Goal: Information Seeking & Learning: Learn about a topic

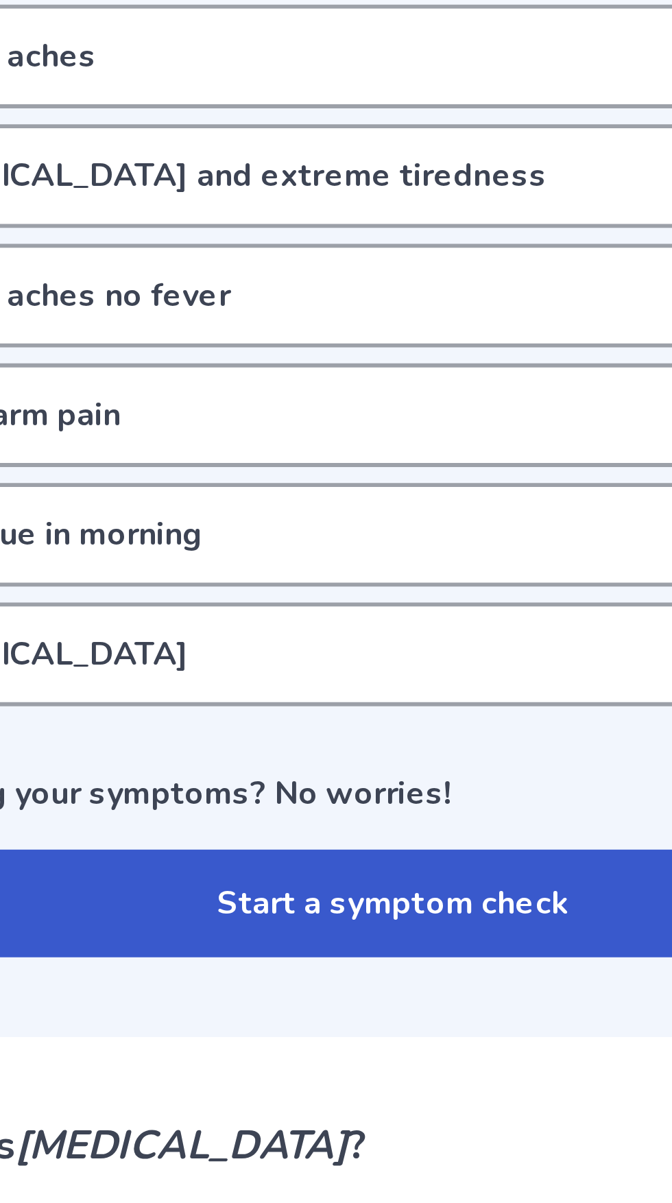
click at [360, 821] on button "Start a symptom check" at bounding box center [336, 828] width 382 height 37
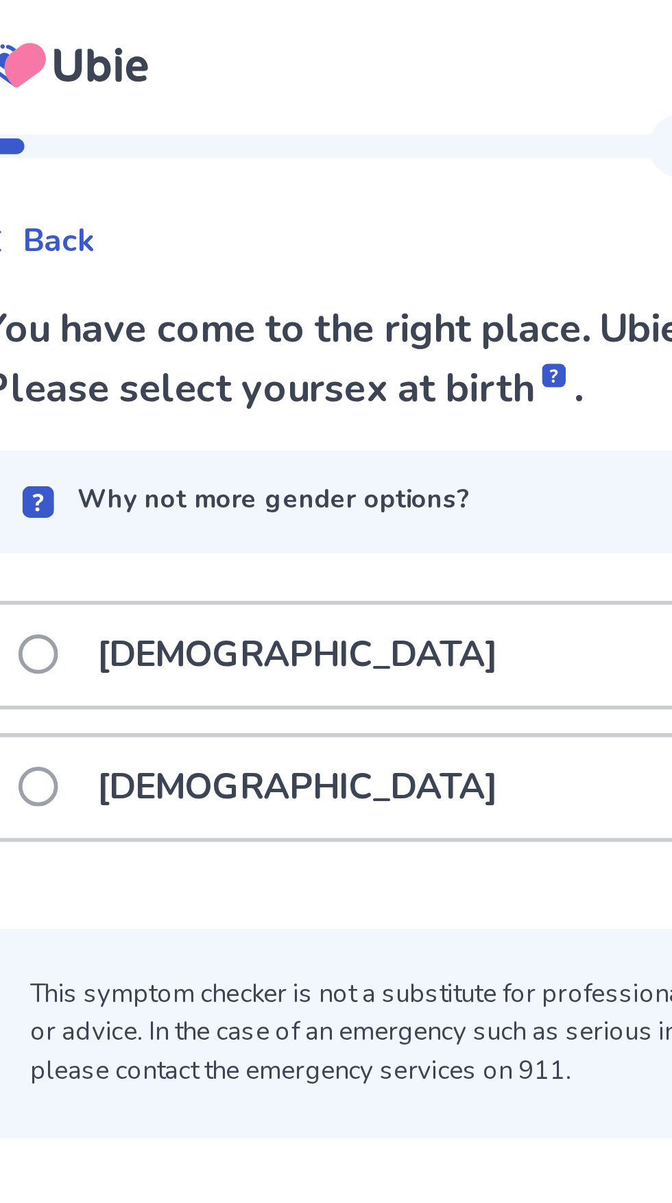
click at [277, 274] on div "Female" at bounding box center [336, 273] width 387 height 35
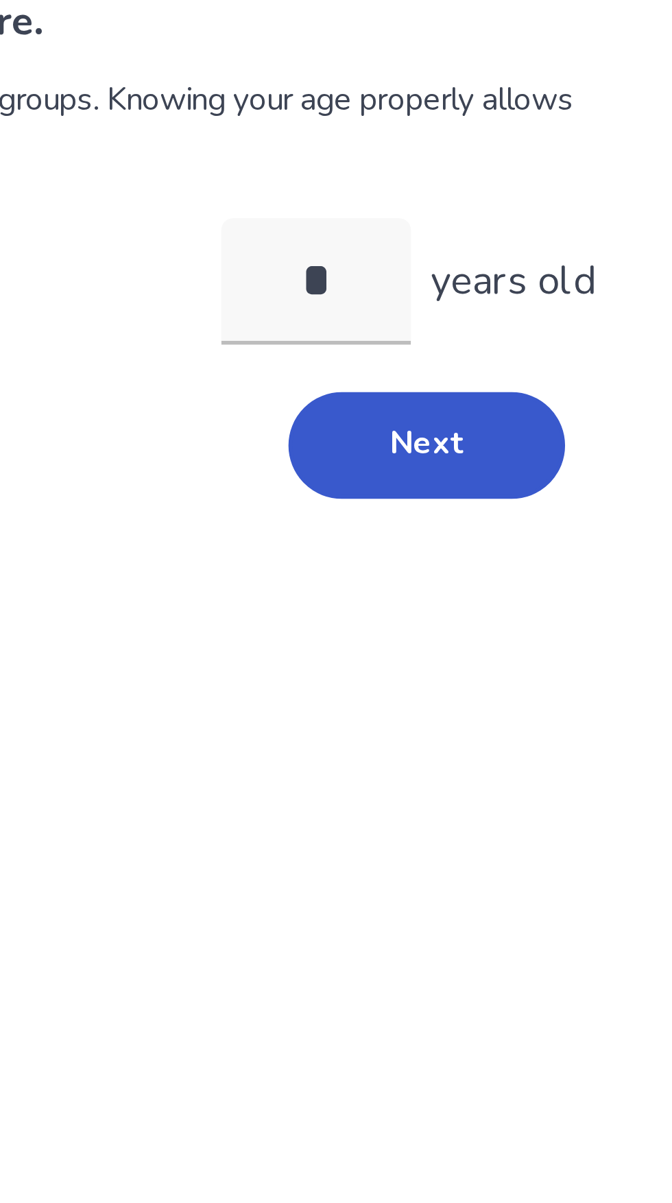
type input "**"
click at [485, 258] on button "Next" at bounding box center [472, 261] width 96 height 37
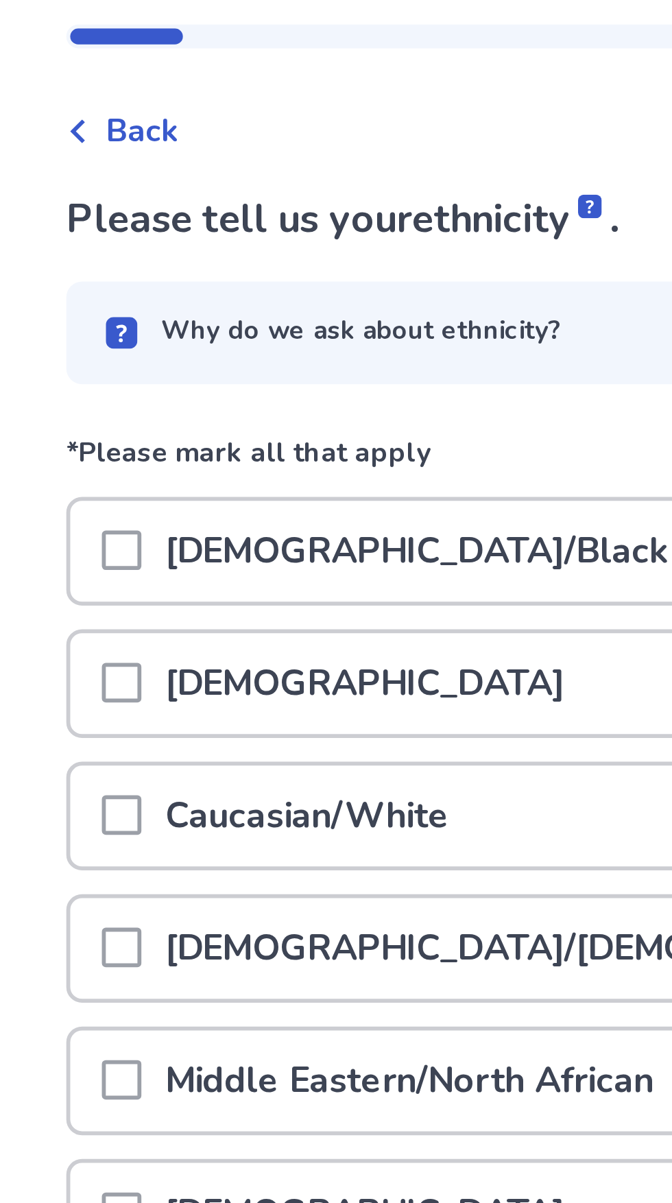
click at [293, 314] on div "Caucasian/White" at bounding box center [336, 321] width 387 height 35
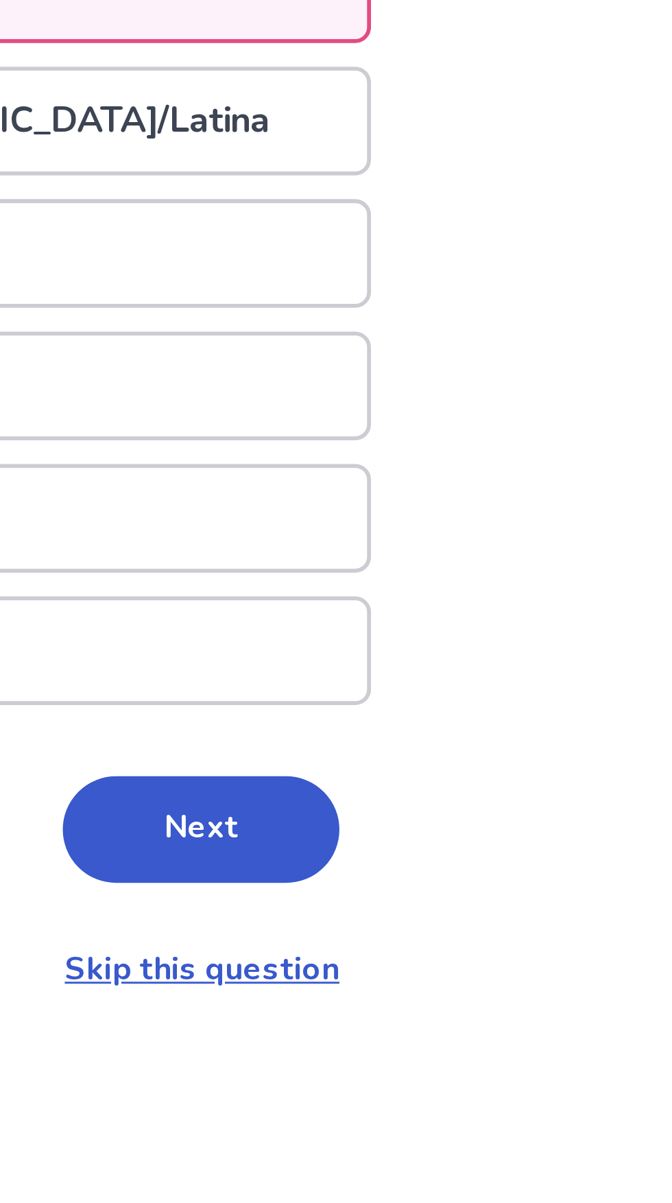
click at [487, 615] on button "Next" at bounding box center [472, 613] width 96 height 37
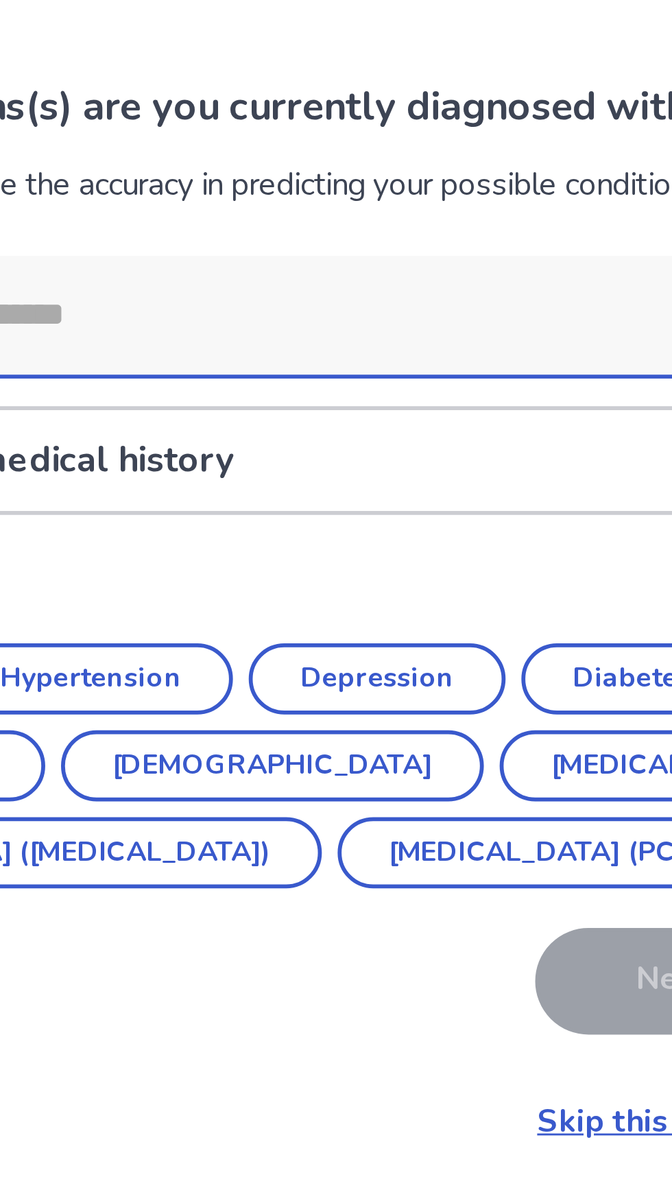
click at [386, 313] on button "Depression" at bounding box center [369, 313] width 89 height 25
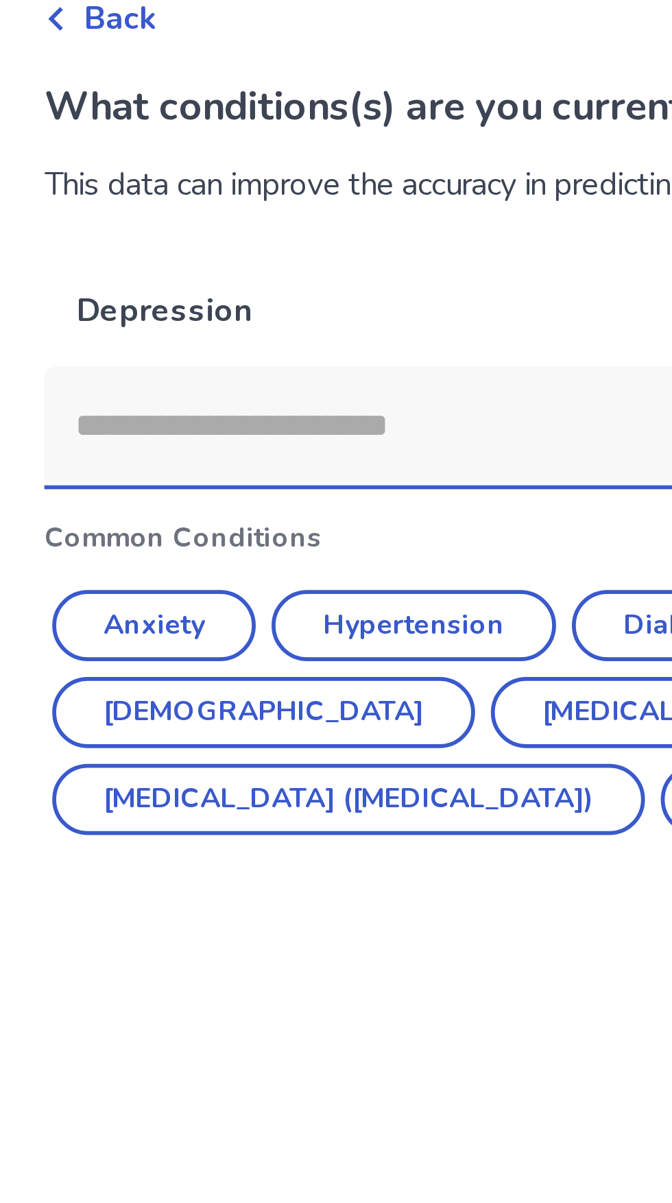
click at [202, 294] on button "Anxiety" at bounding box center [179, 294] width 71 height 25
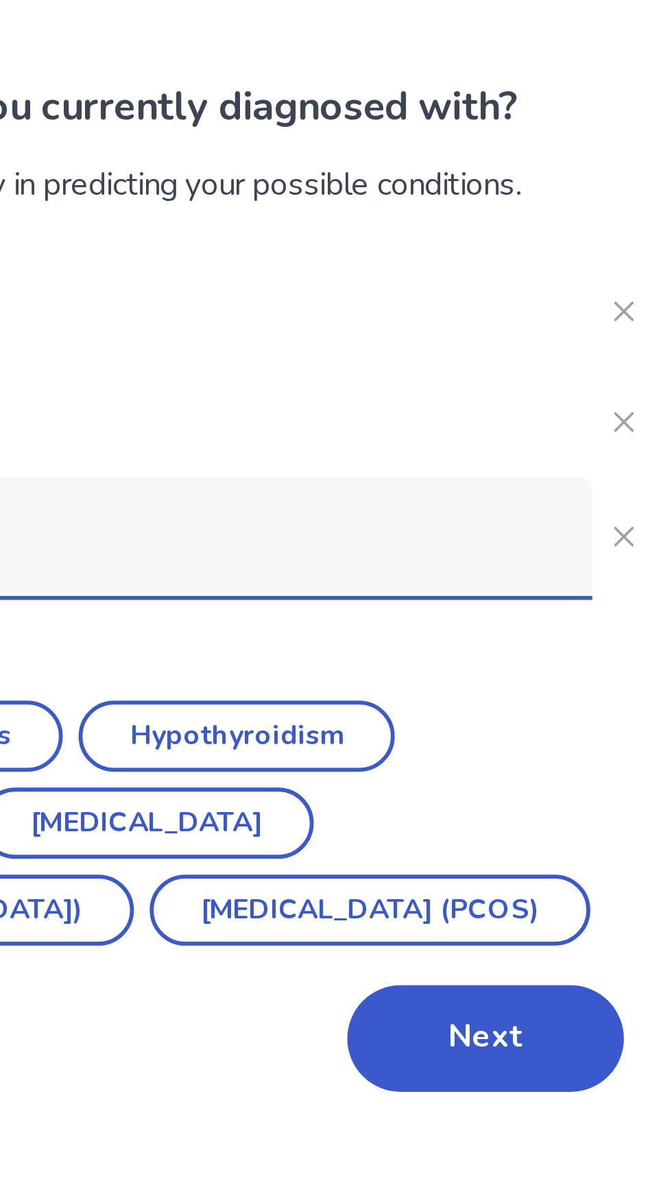
click at [473, 451] on button "Next" at bounding box center [472, 437] width 96 height 37
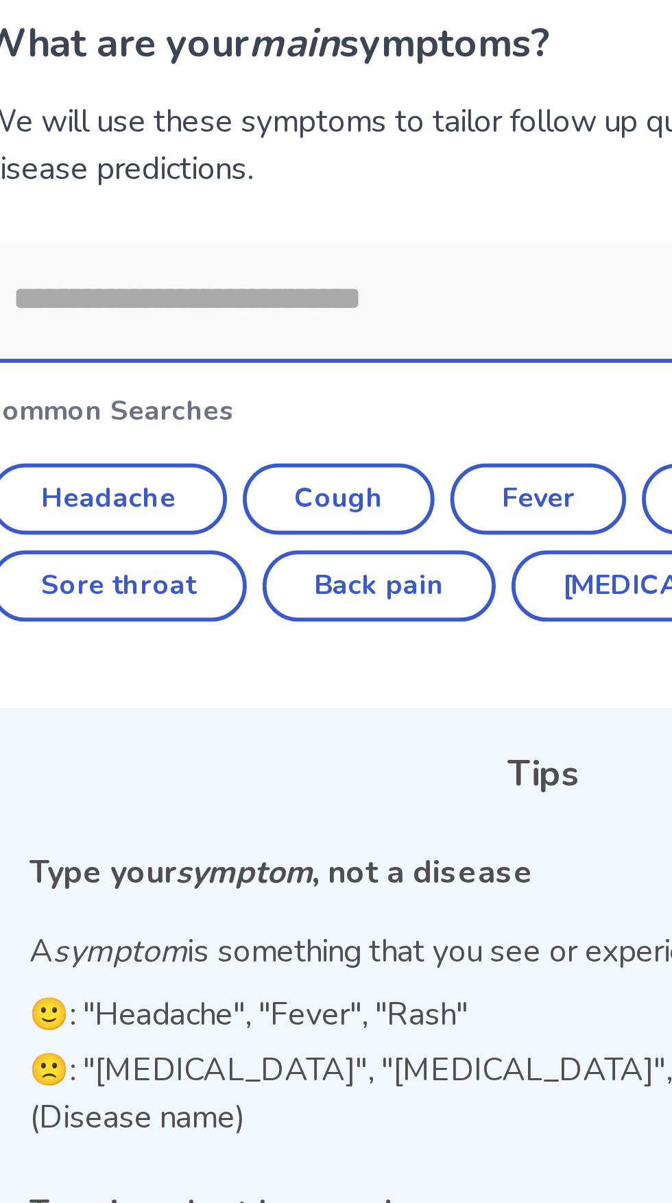
click at [313, 206] on input at bounding box center [325, 203] width 368 height 41
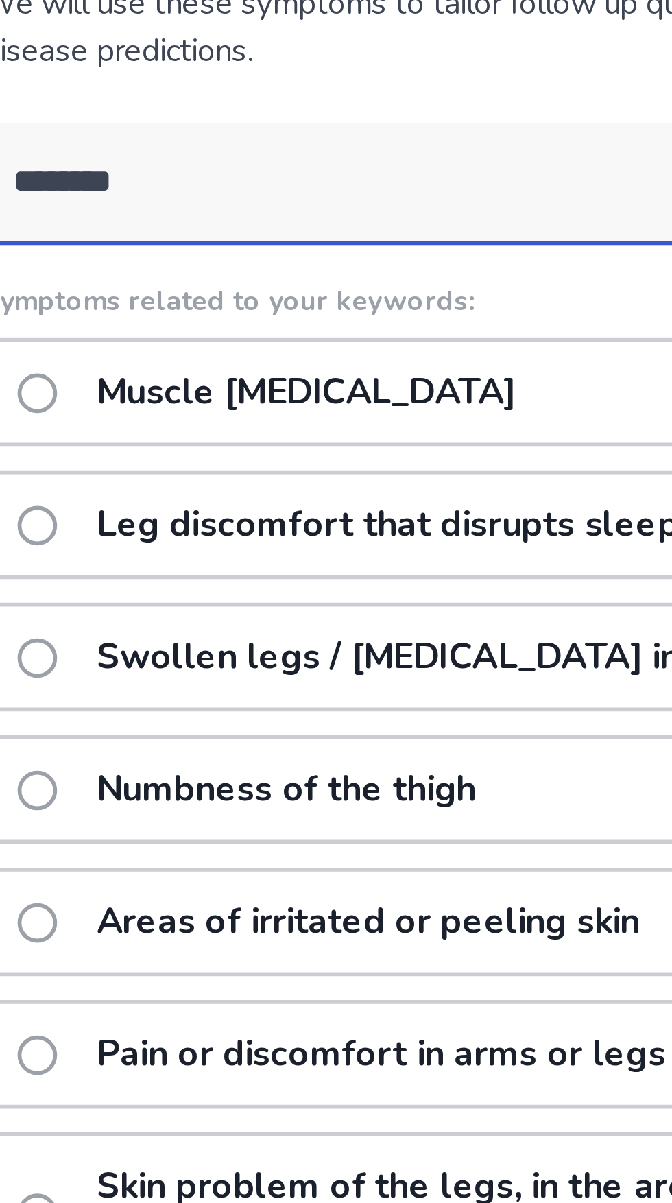
type input "********"
click at [186, 283] on p "Muscle pain in legs" at bounding box center [254, 276] width 162 height 35
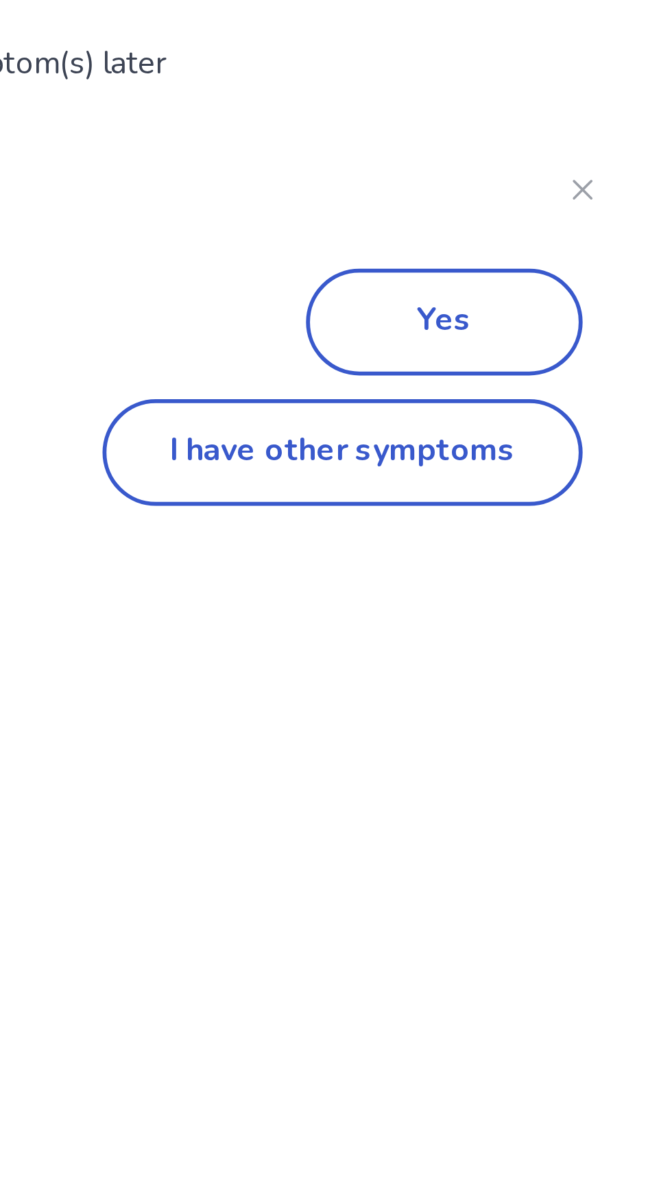
click at [484, 246] on button "Yes" at bounding box center [472, 251] width 96 height 37
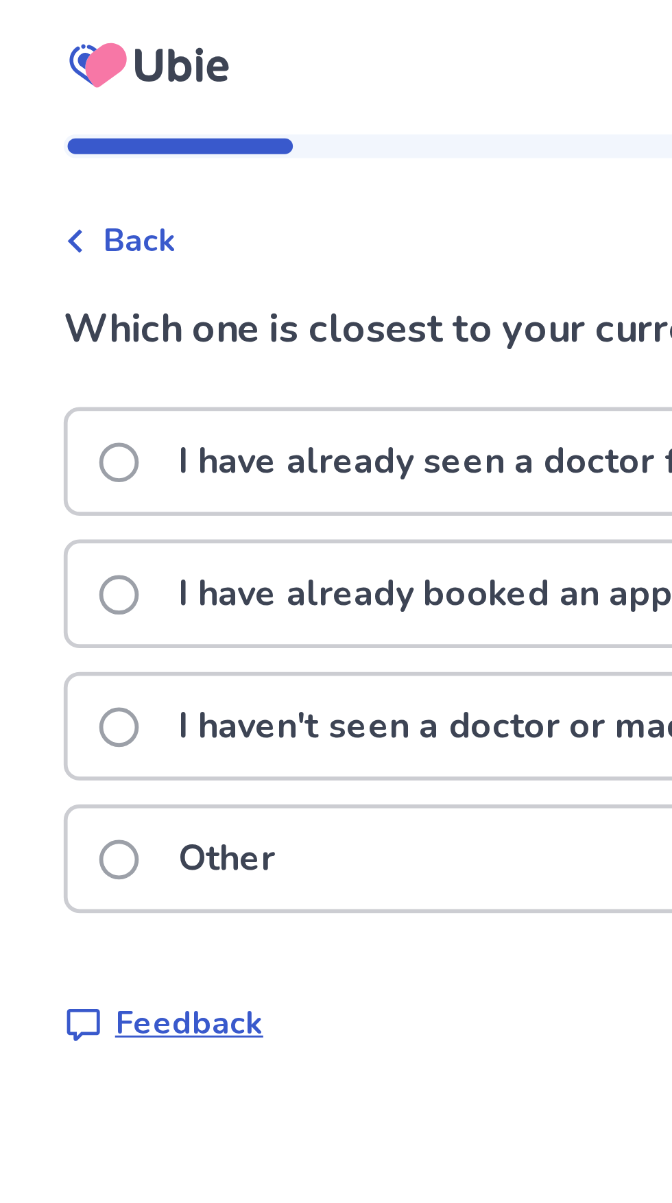
click at [268, 244] on p "I haven't seen a doctor or made an appointment yet" at bounding box center [332, 252] width 318 height 35
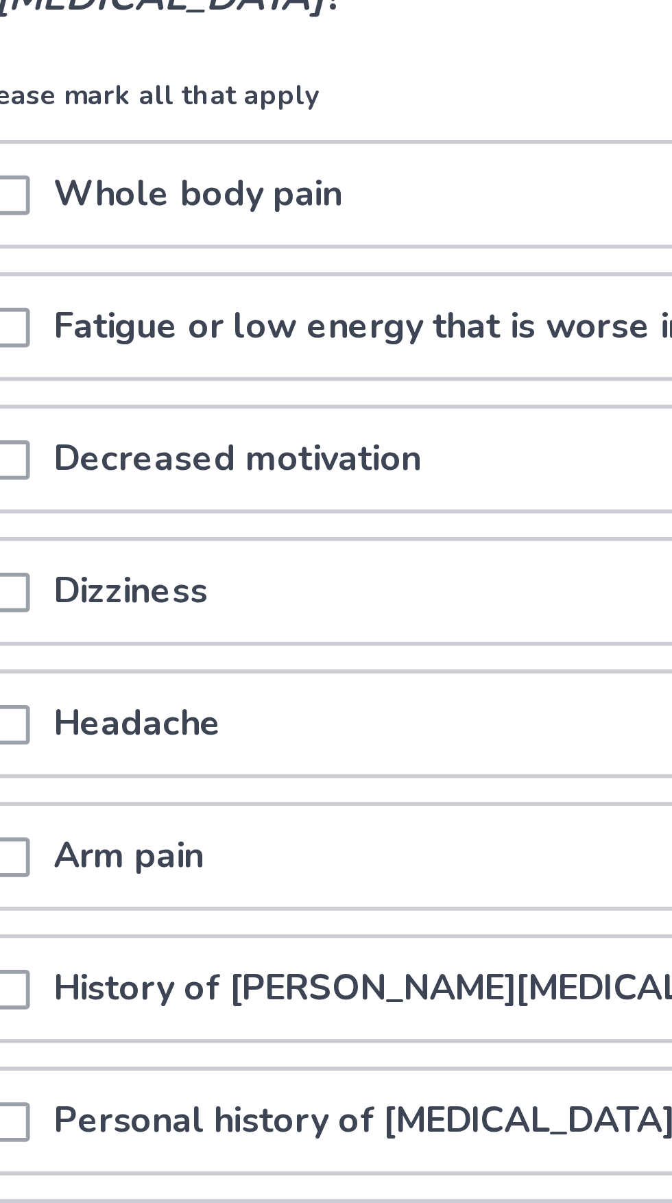
click at [330, 291] on div "Decreased motivation" at bounding box center [336, 295] width 387 height 35
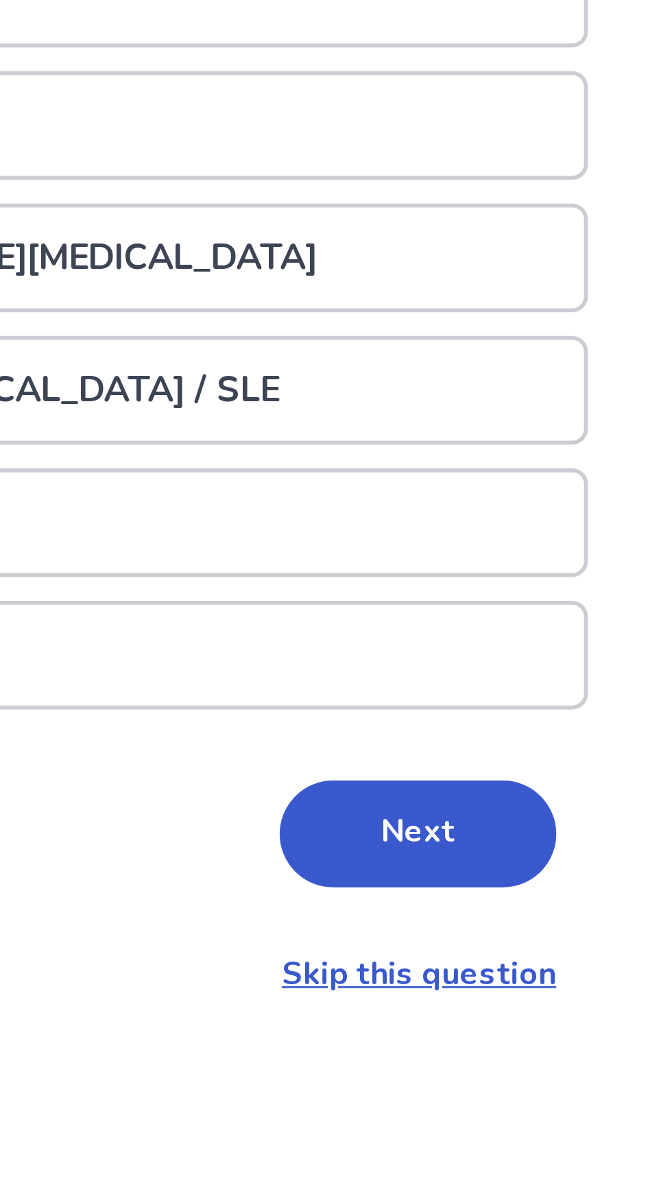
click at [497, 680] on button "Next" at bounding box center [472, 679] width 96 height 37
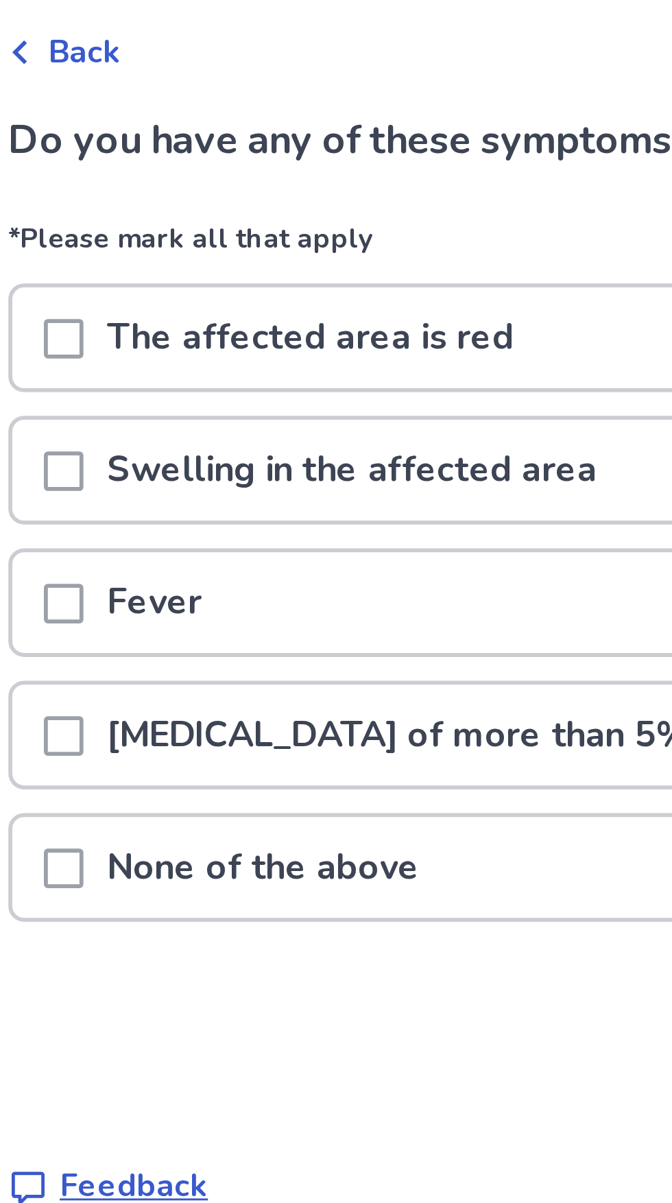
click at [319, 246] on p "Swelling in the affected area" at bounding box center [260, 228] width 187 height 35
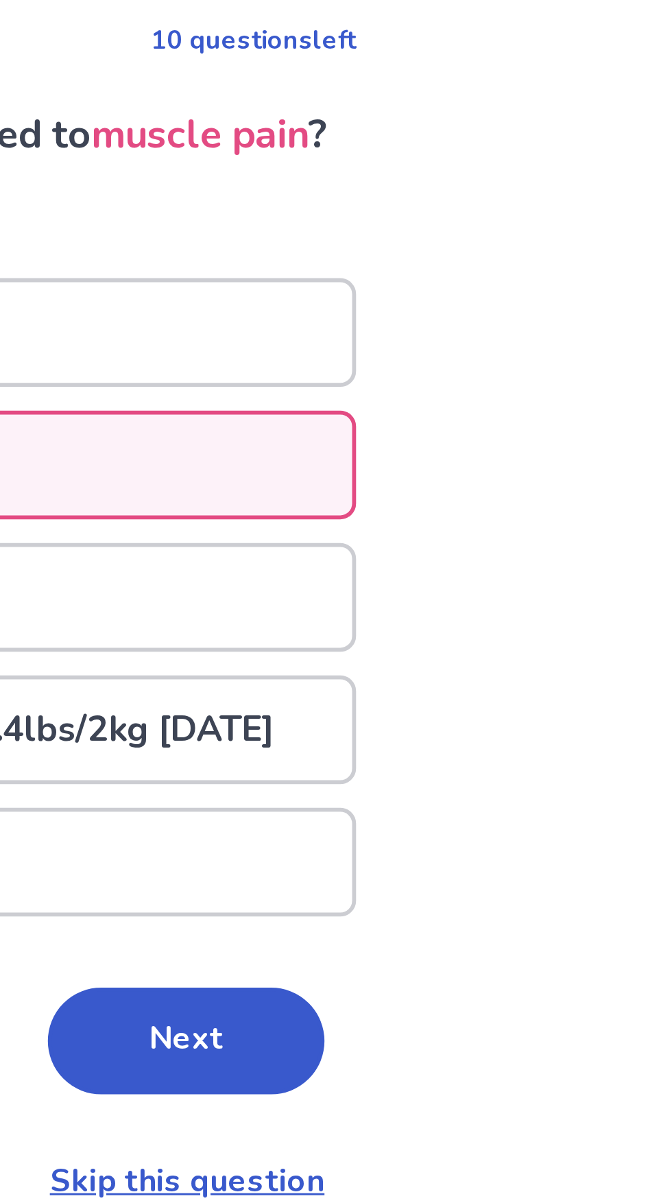
click at [491, 447] on button "Next" at bounding box center [472, 428] width 96 height 37
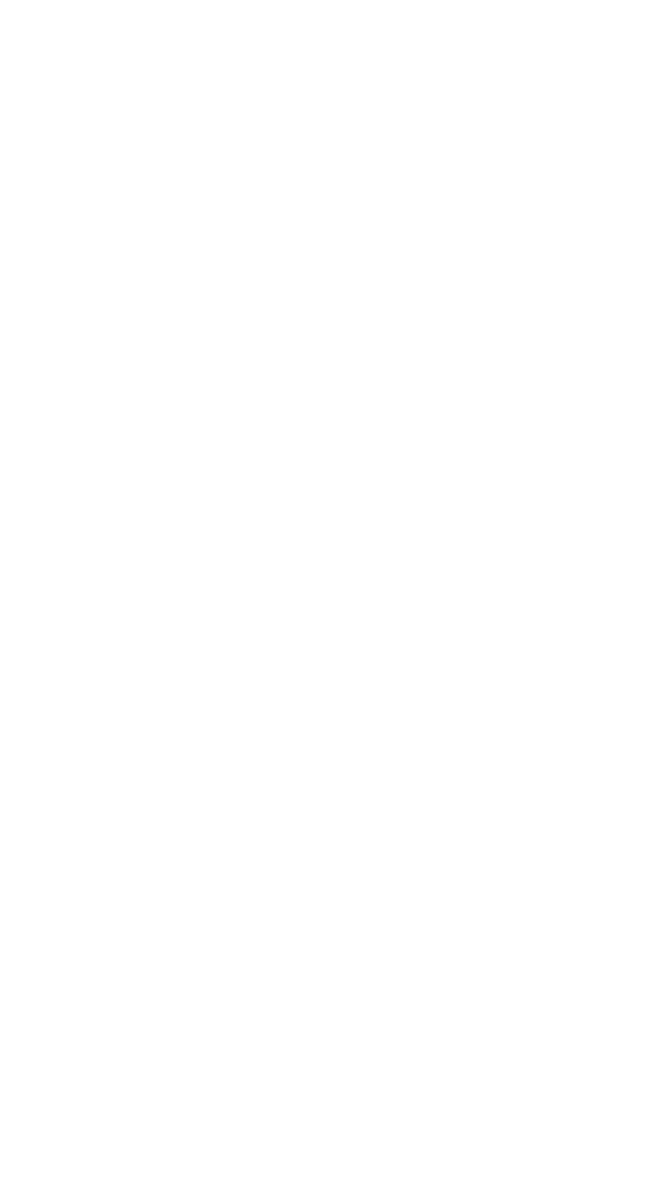
select select "*"
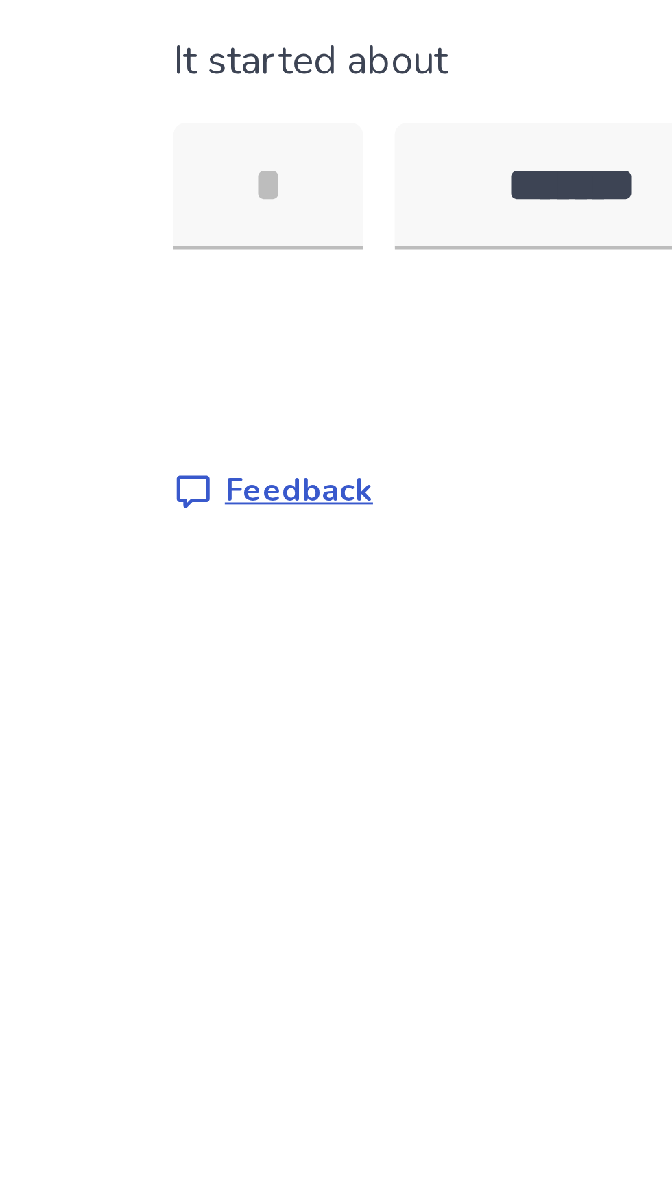
click at [194, 243] on input "tel" at bounding box center [174, 244] width 66 height 44
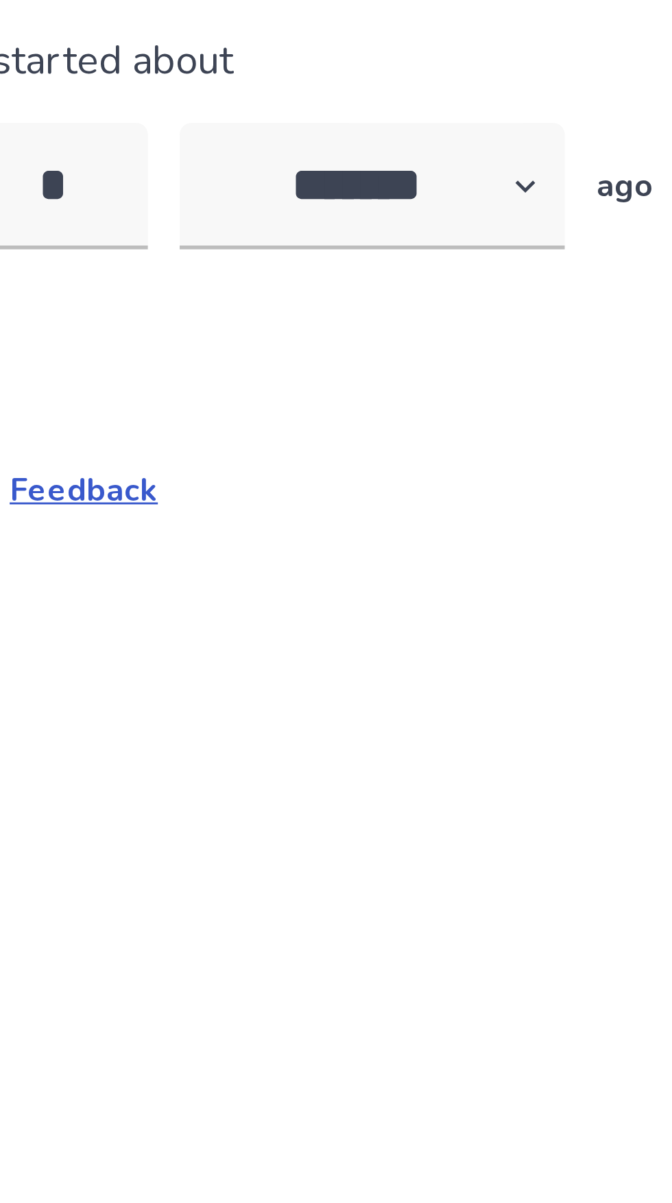
type input "*"
click at [313, 252] on select "******* ****** ******* ******** *******" at bounding box center [285, 244] width 134 height 44
select select "*"
click at [226, 222] on select "******* ****** ******* ******** *******" at bounding box center [285, 244] width 134 height 44
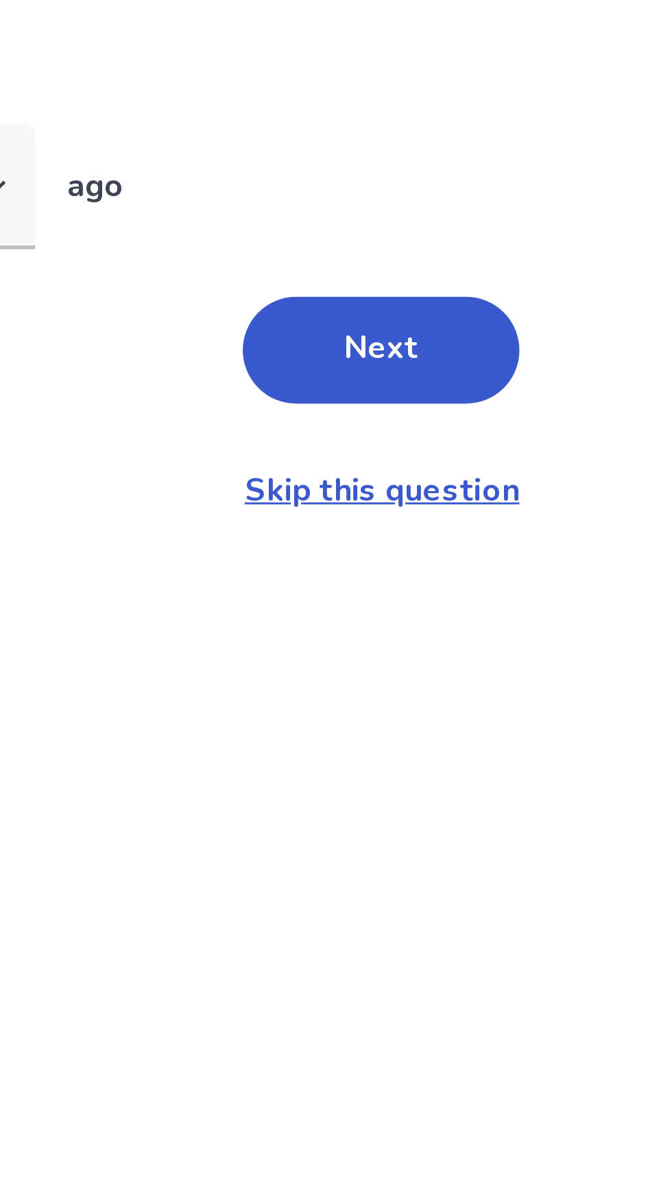
click at [495, 313] on button "Next" at bounding box center [472, 301] width 96 height 37
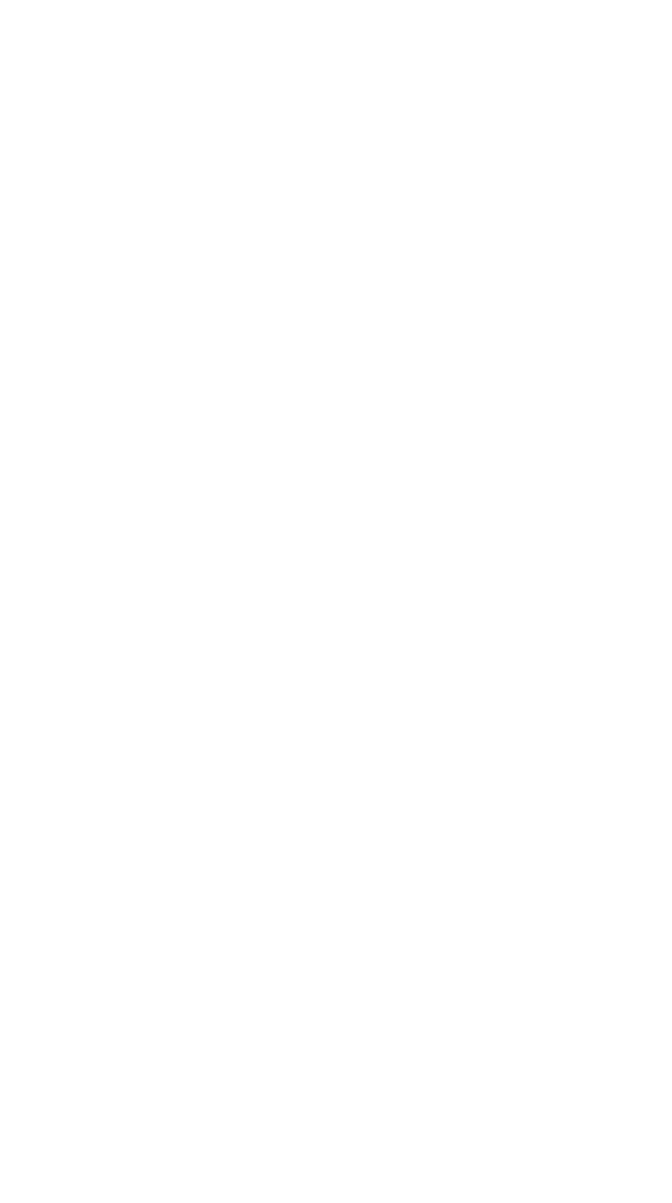
select select "*"
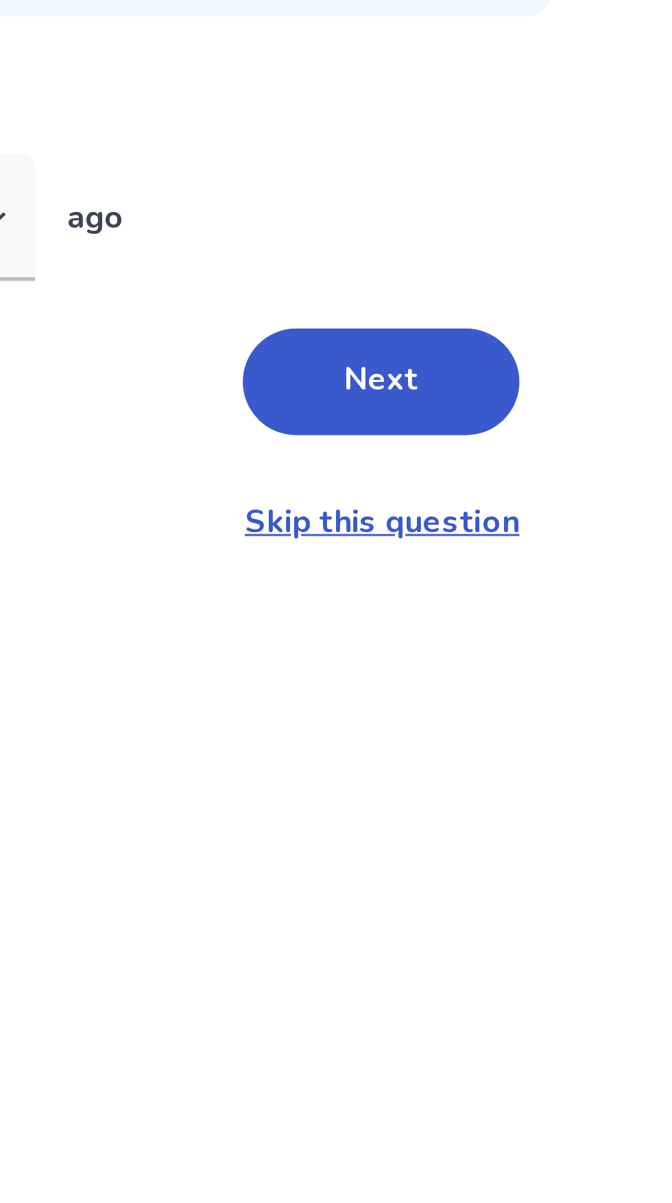
scroll to position [25, 0]
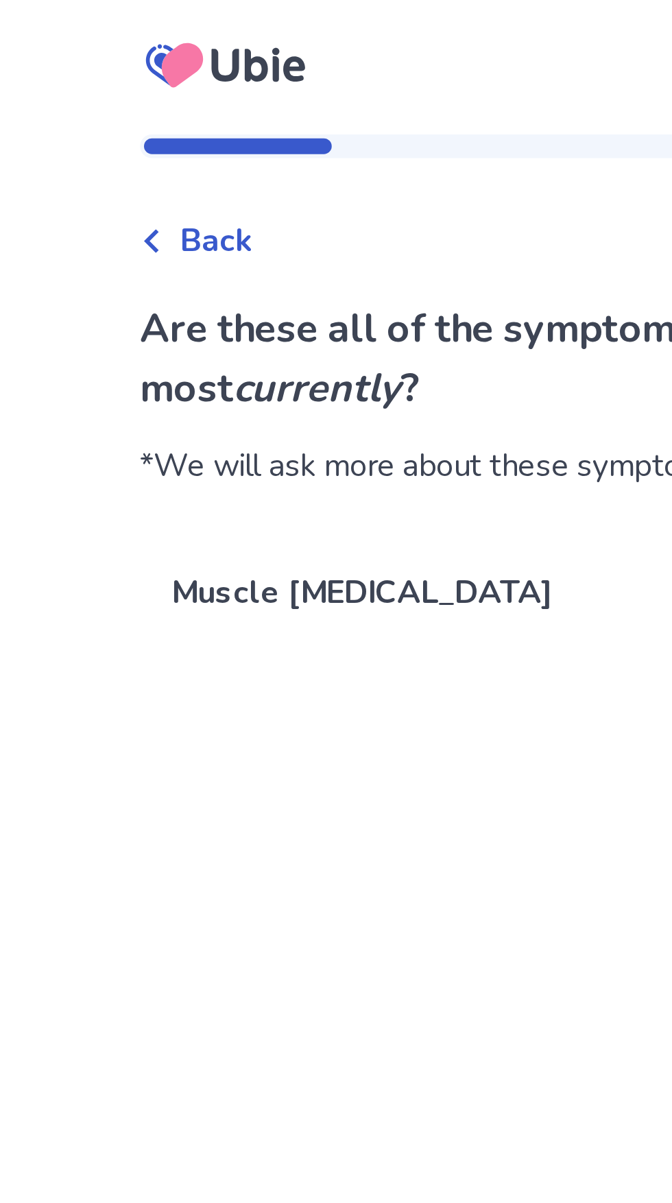
click at [267, 208] on p "Muscle pain in legs" at bounding box center [325, 206] width 368 height 38
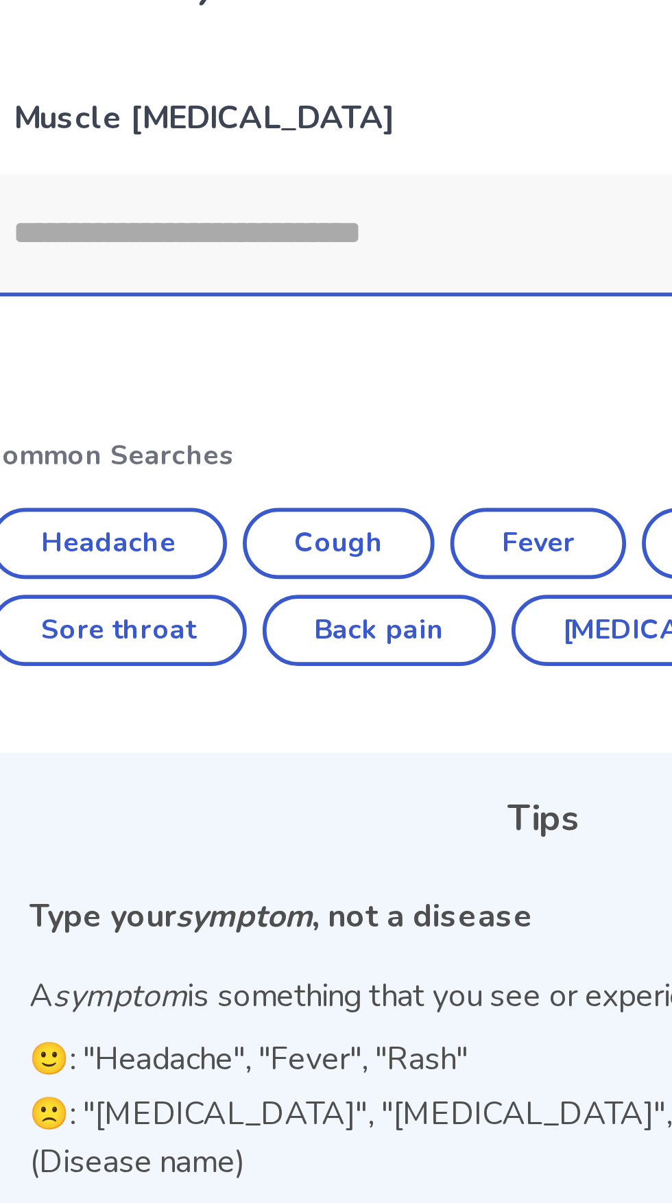
click at [253, 228] on input at bounding box center [325, 220] width 368 height 41
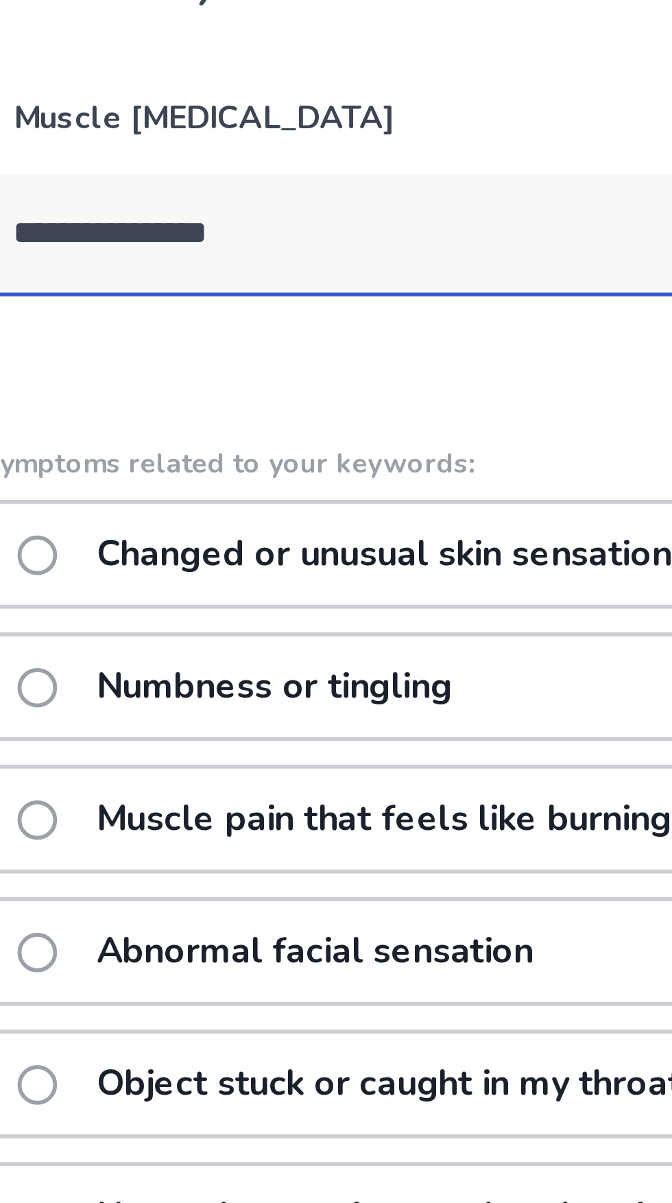
type input "**********"
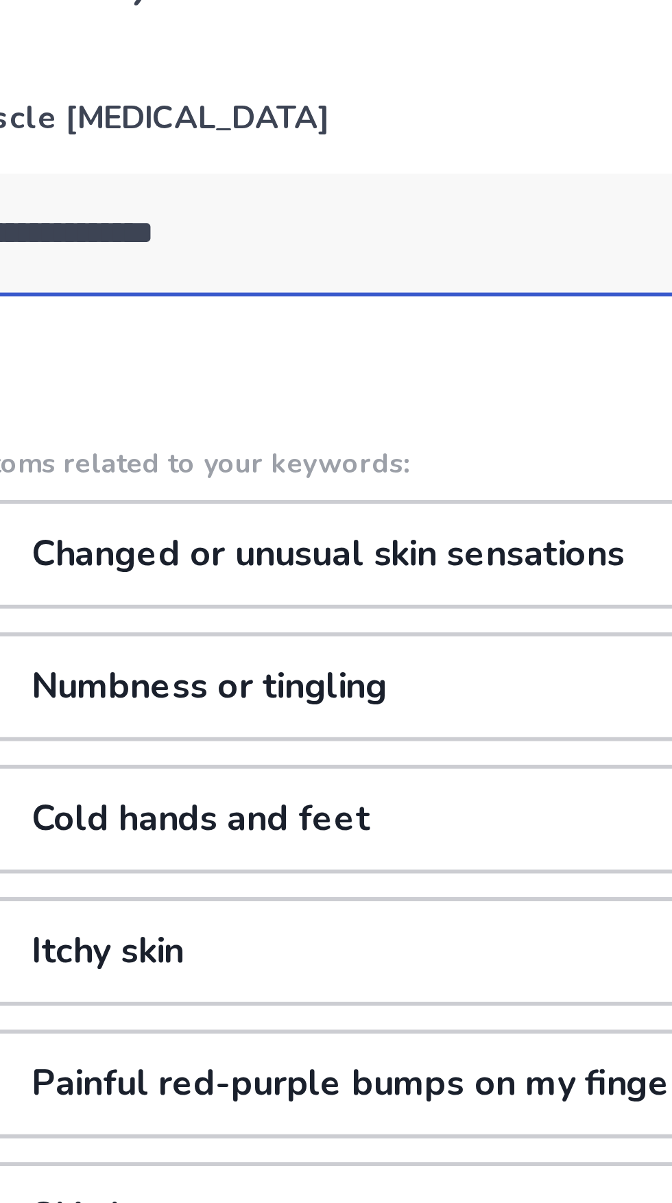
click at [340, 388] on div "Numbness or tingling" at bounding box center [336, 379] width 390 height 38
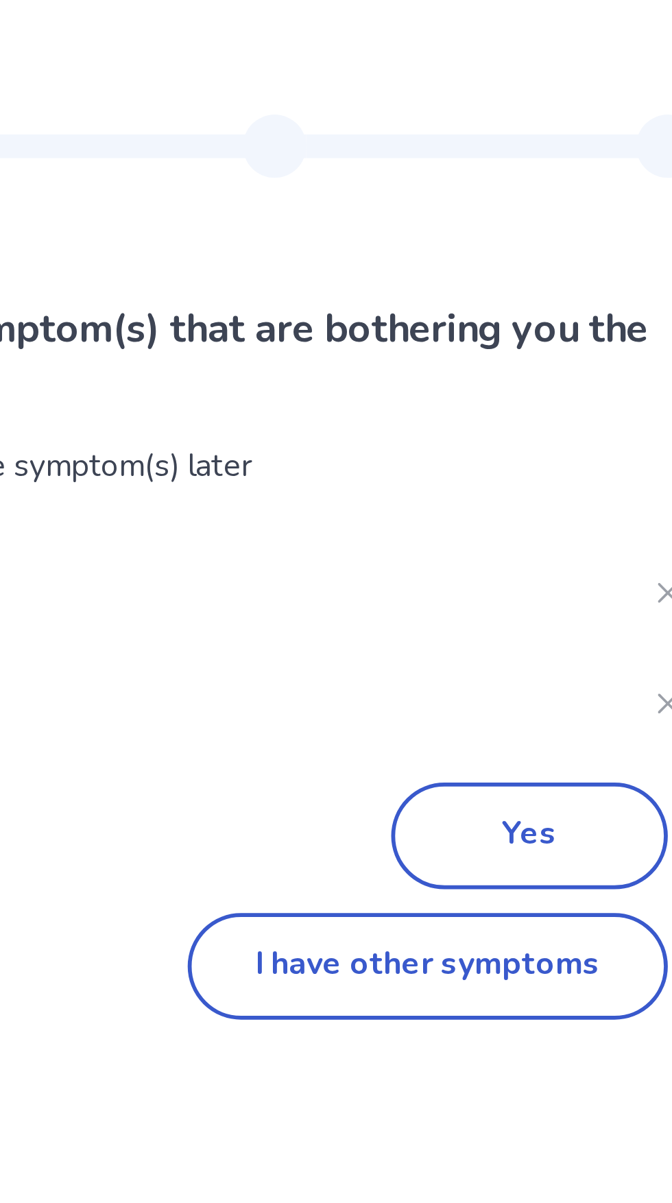
click at [447, 346] on button "I have other symptoms" at bounding box center [436, 335] width 167 height 37
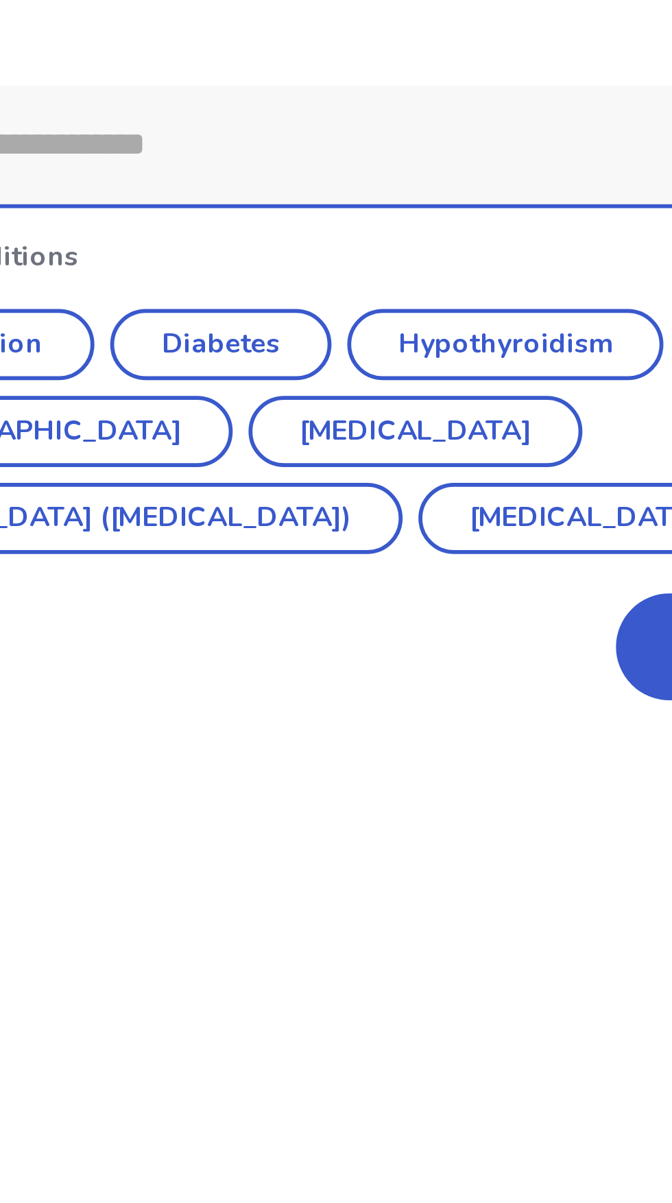
click at [429, 438] on button "Next" at bounding box center [472, 437] width 96 height 37
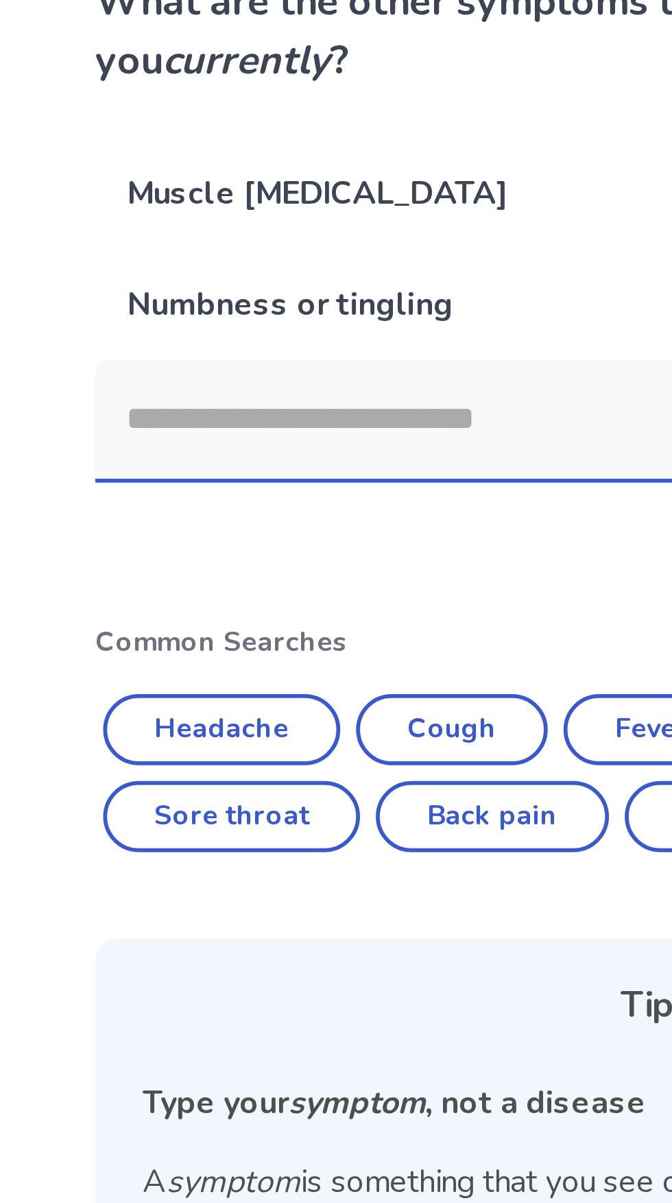
click at [239, 266] on input at bounding box center [325, 259] width 368 height 41
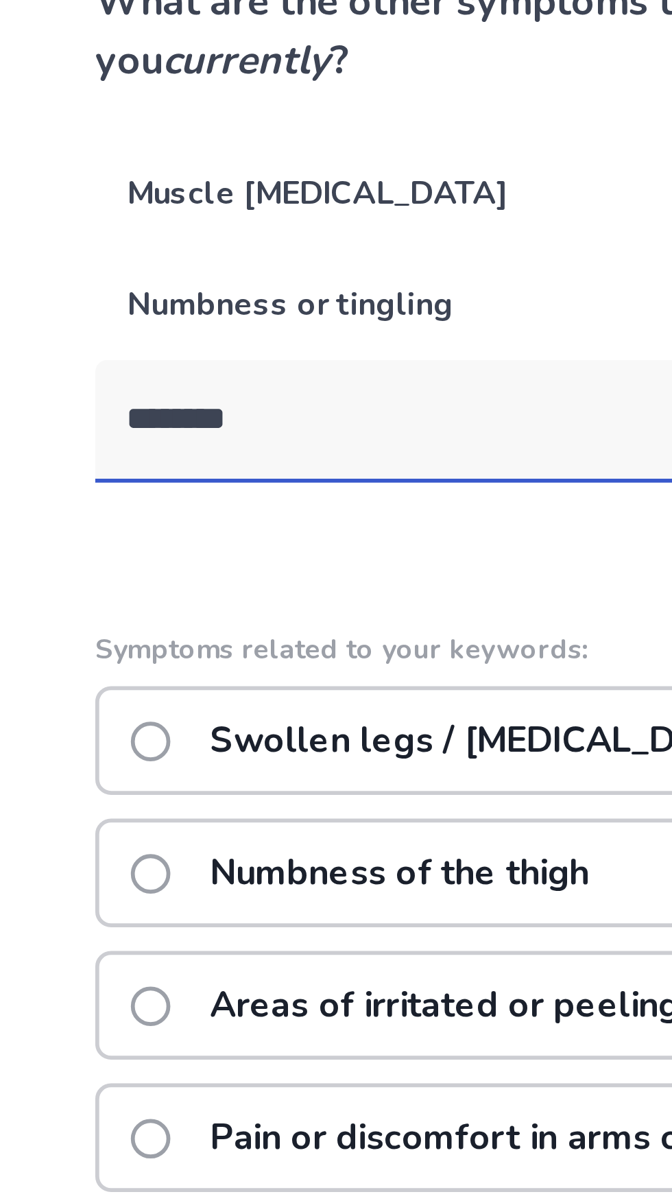
type input "********"
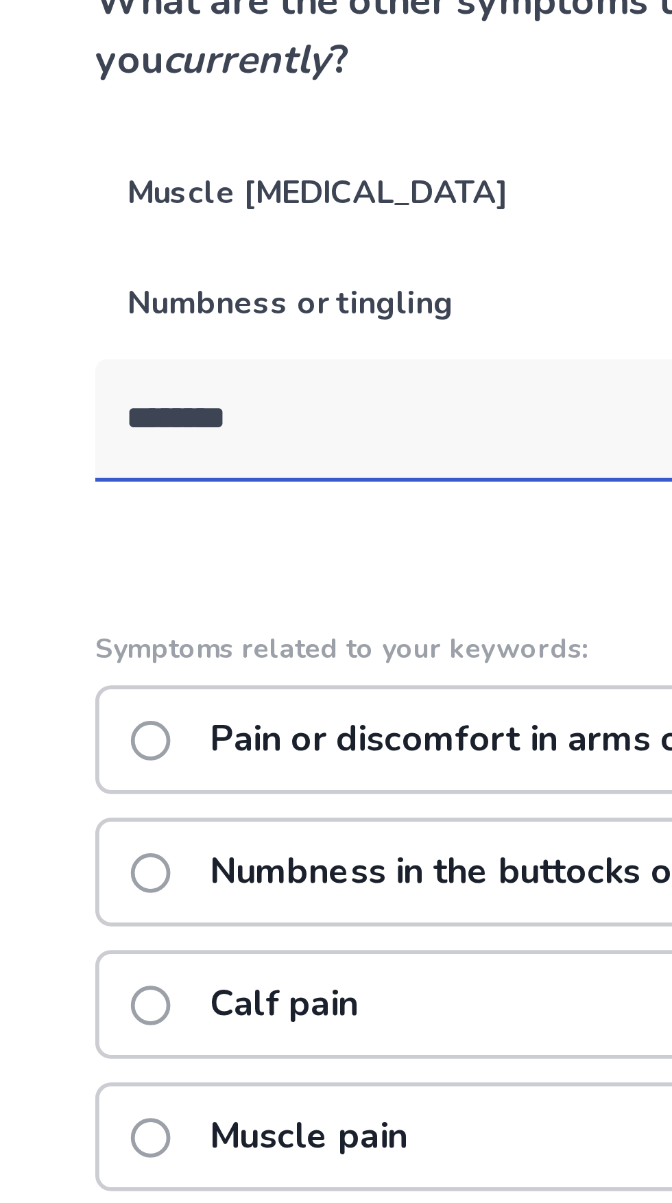
click at [255, 185] on p "Muscle pain in legs" at bounding box center [325, 181] width 368 height 38
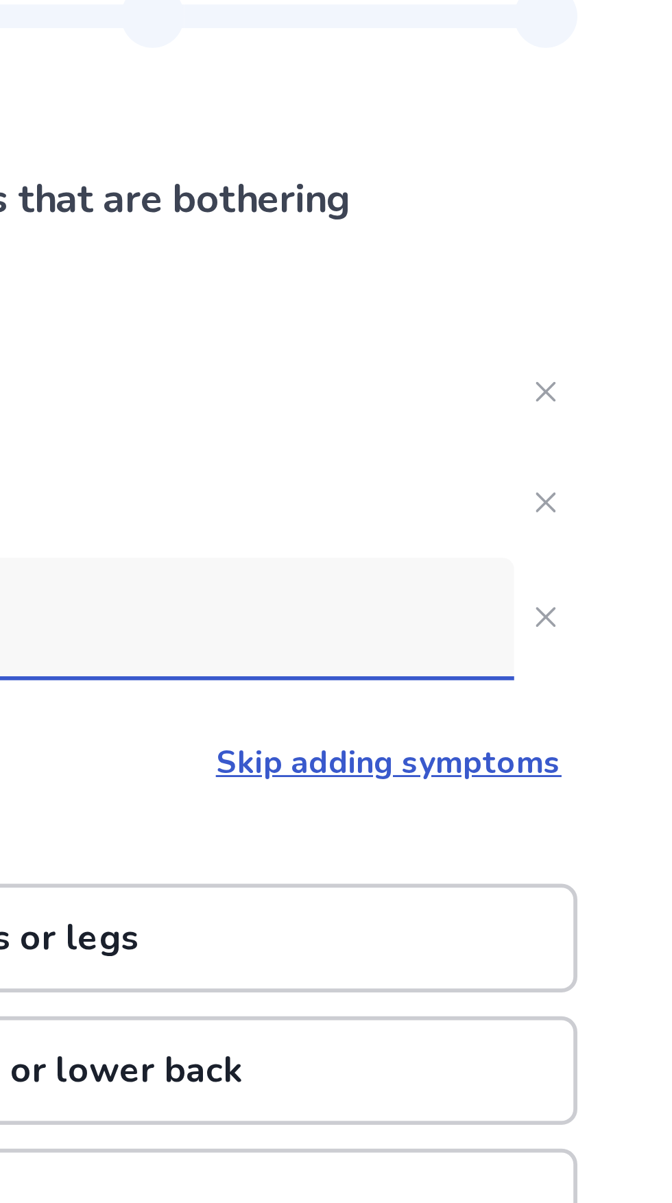
click at [493, 310] on link "Skip adding symptoms" at bounding box center [466, 310] width 120 height 15
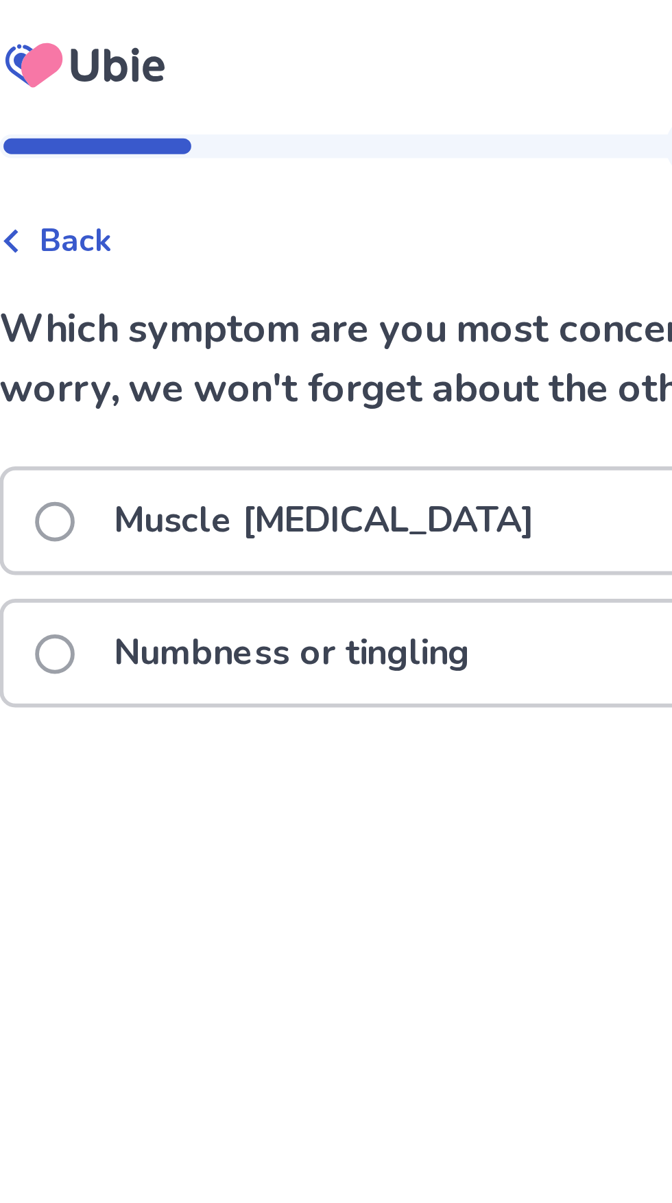
click at [167, 231] on span at bounding box center [161, 227] width 14 height 14
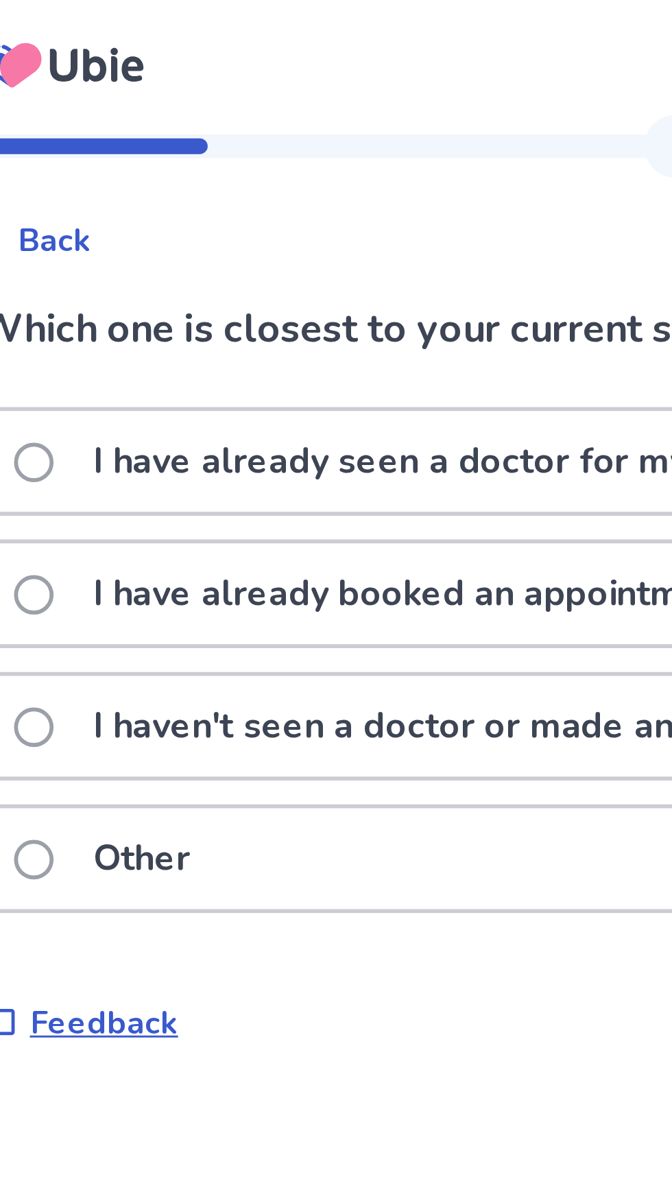
click at [185, 208] on p "I have already booked an appointment" at bounding box center [293, 206] width 240 height 35
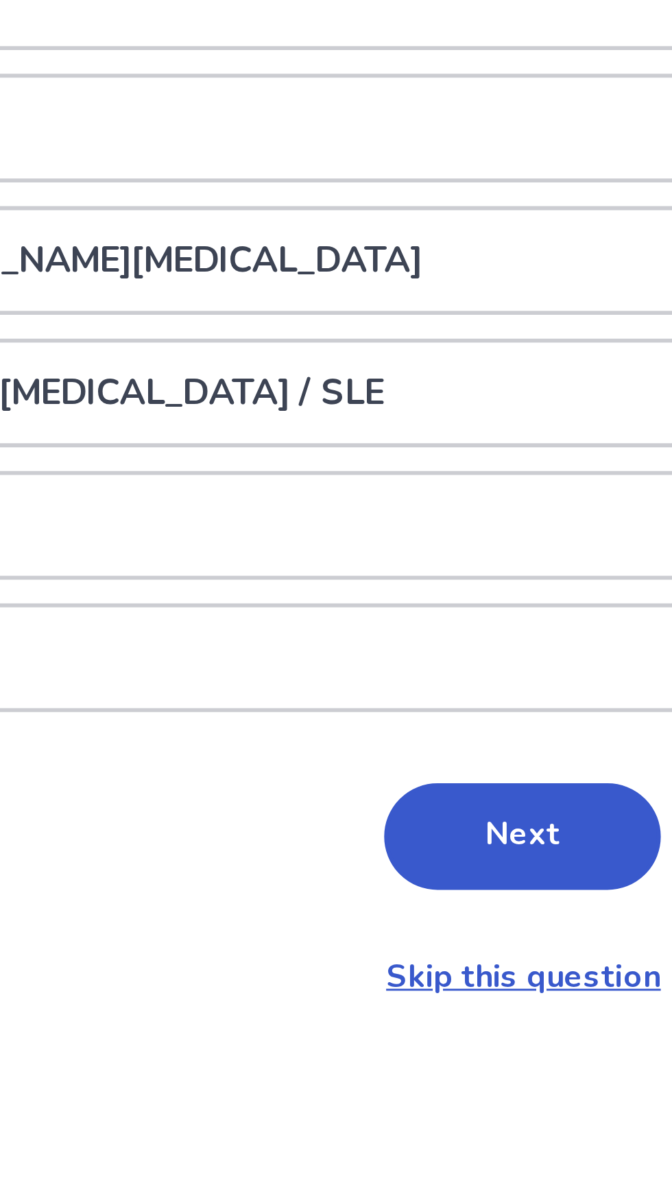
click at [469, 681] on button "Next" at bounding box center [472, 679] width 96 height 37
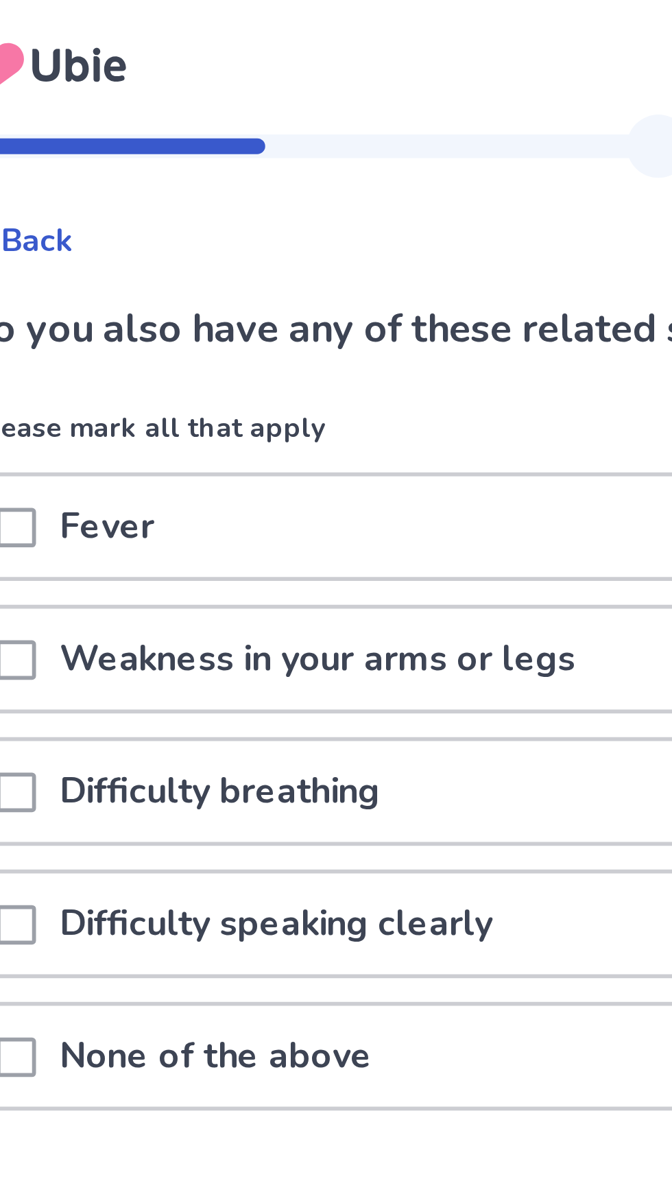
click at [239, 369] on p "None of the above" at bounding box center [229, 366] width 125 height 35
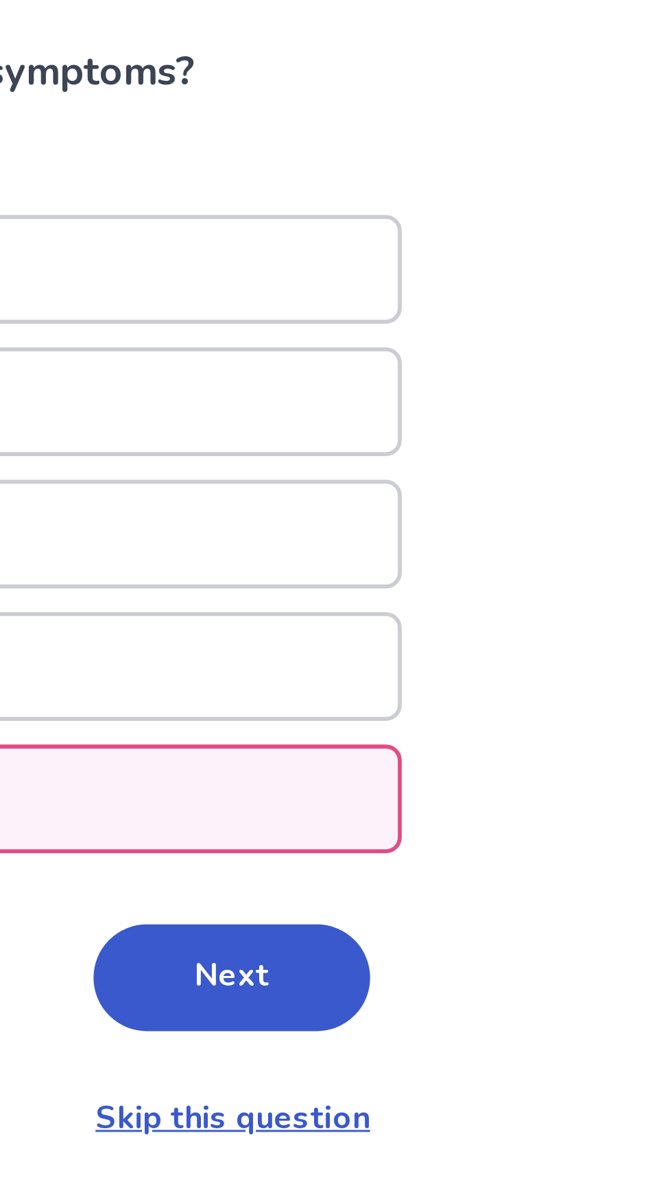
click at [494, 443] on button "Next" at bounding box center [472, 428] width 96 height 37
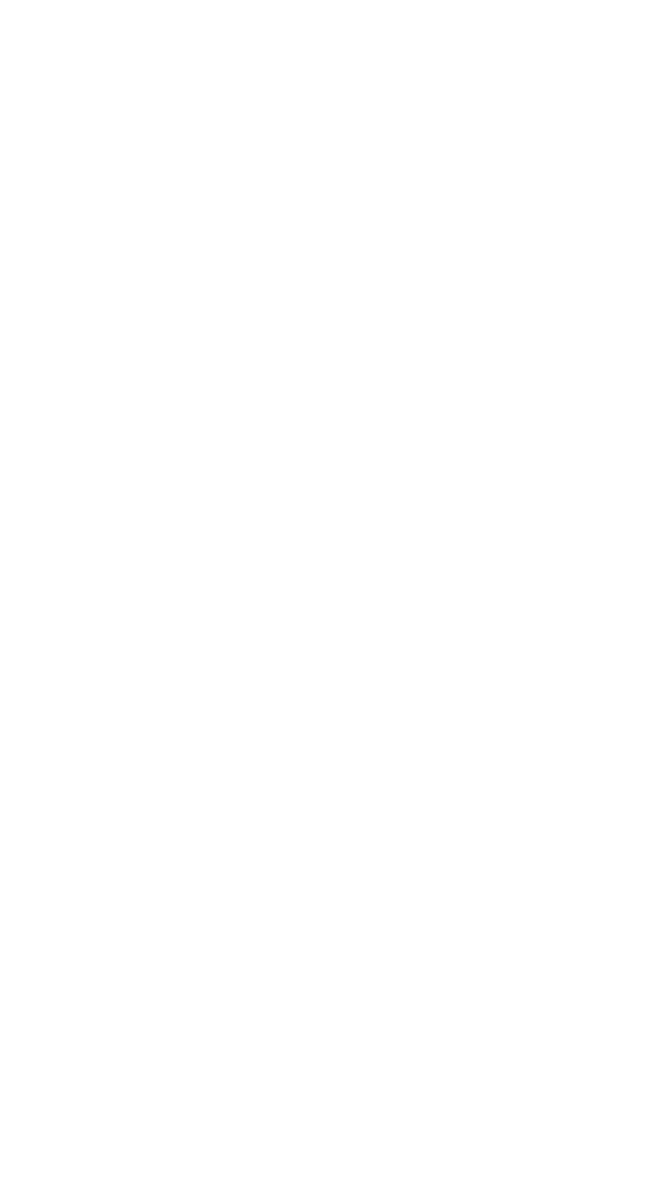
select select "*"
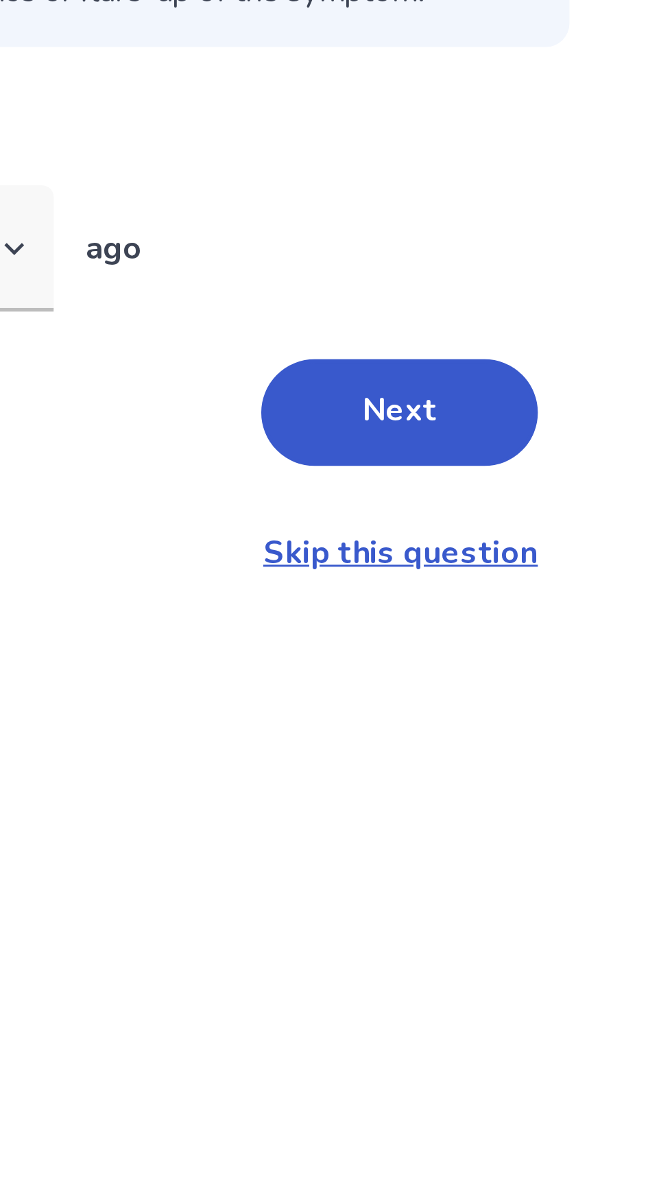
click at [486, 327] on button "Next" at bounding box center [472, 325] width 96 height 37
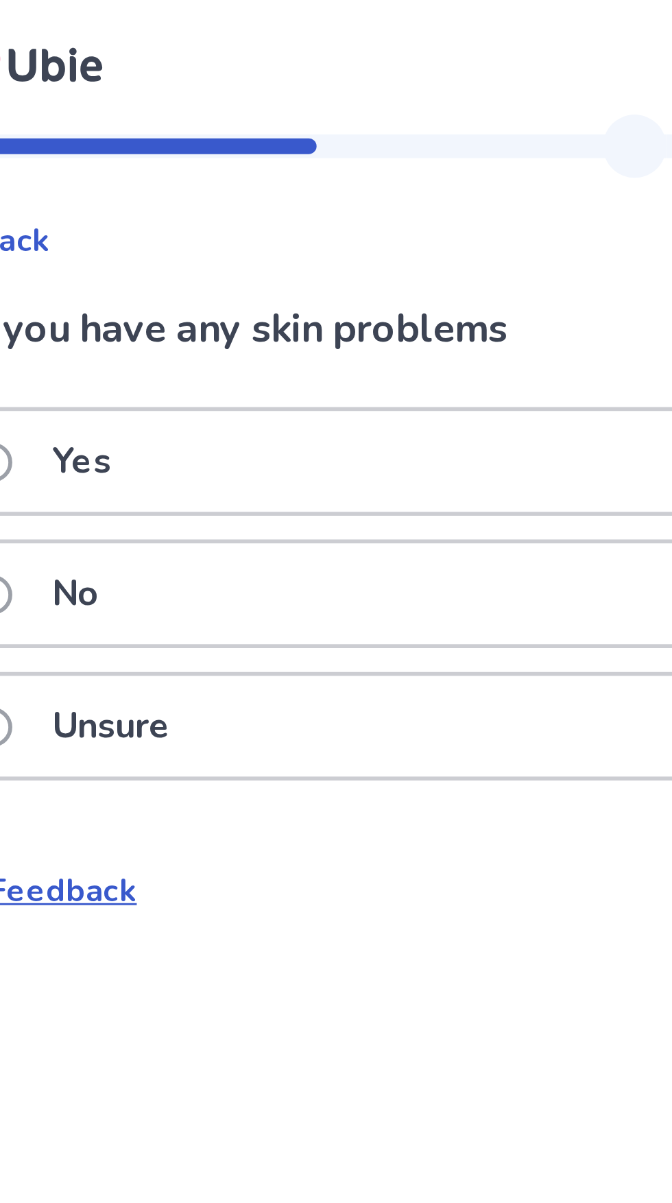
click at [283, 209] on div "No" at bounding box center [336, 206] width 387 height 35
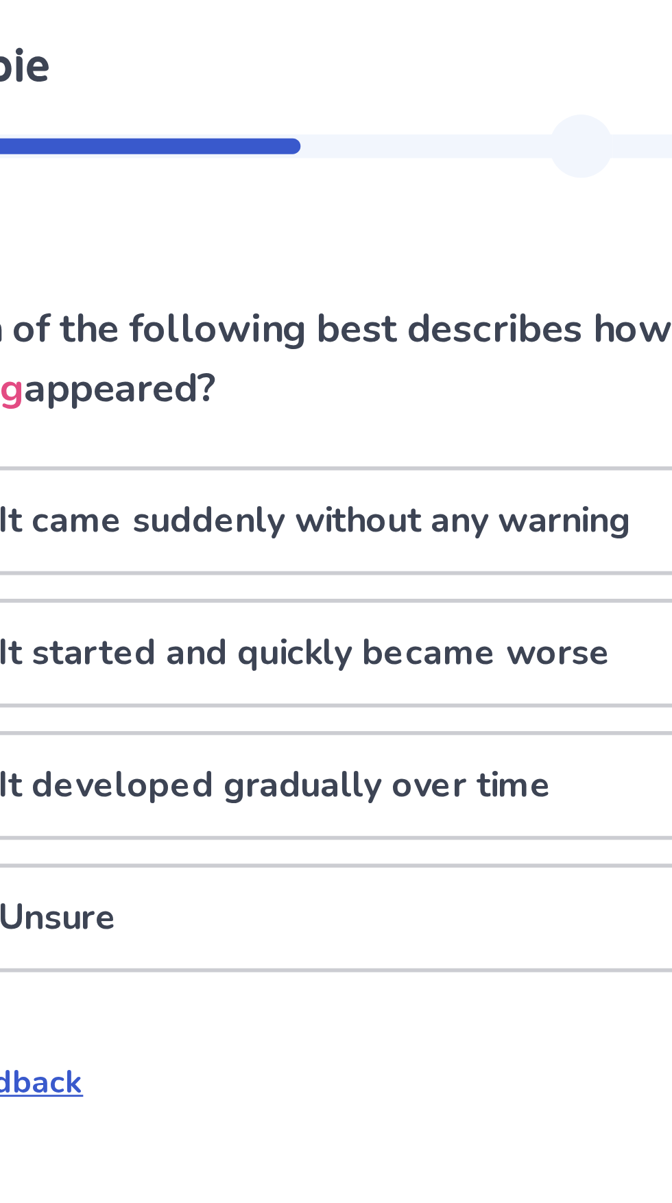
click at [357, 184] on p "It came suddenly without any warning" at bounding box center [291, 180] width 236 height 35
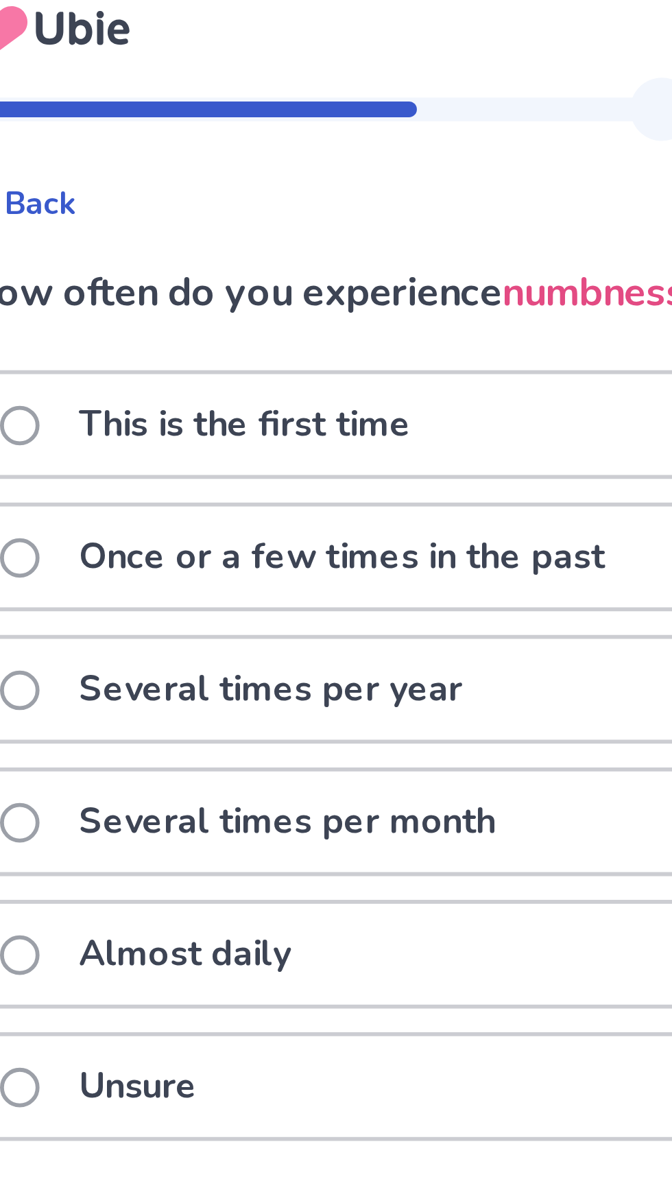
click at [255, 340] on p "Almost daily" at bounding box center [218, 344] width 90 height 35
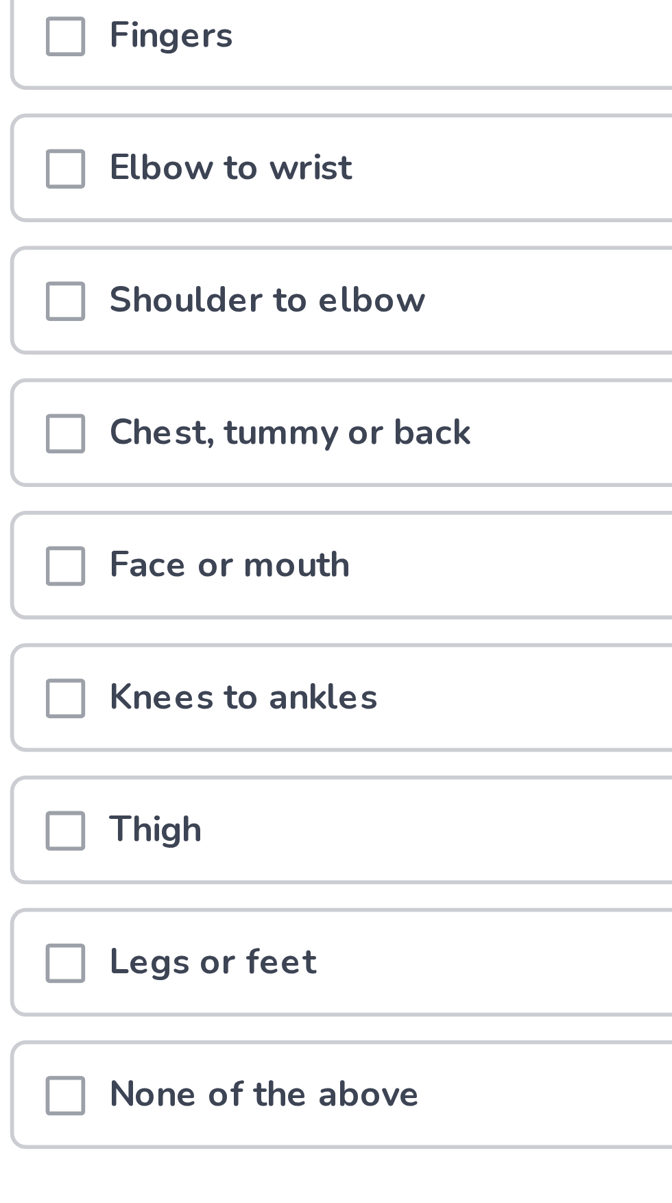
click at [248, 553] on p "Legs or feet" at bounding box center [211, 550] width 89 height 35
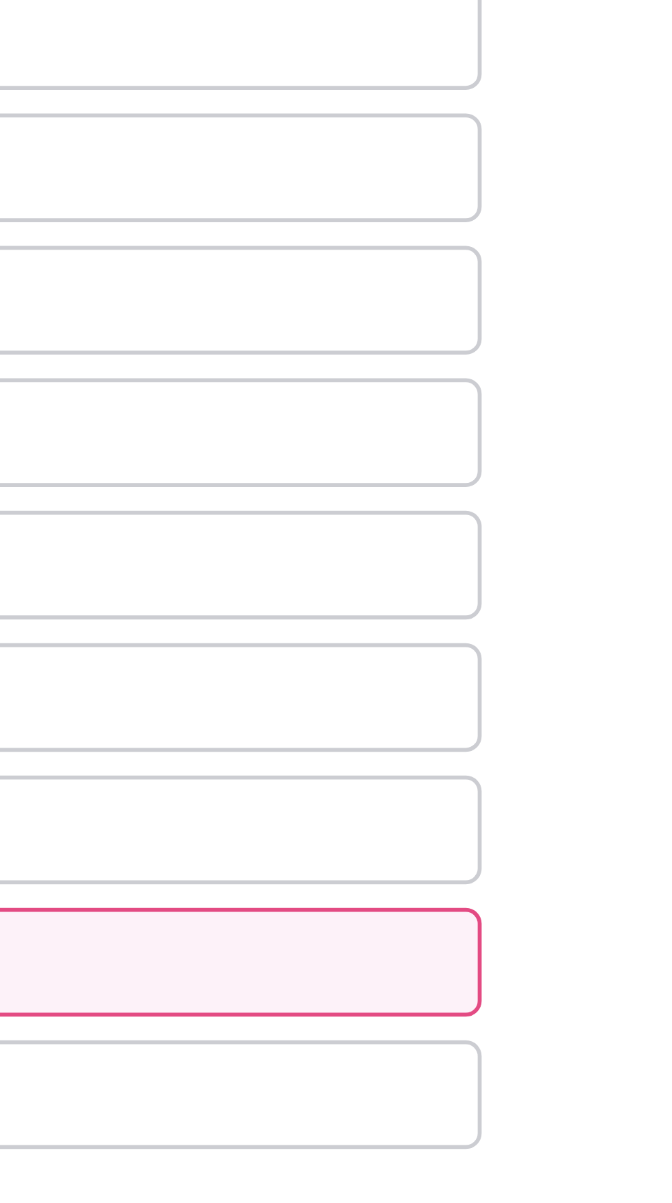
click at [470, 656] on button "Next" at bounding box center [472, 658] width 96 height 37
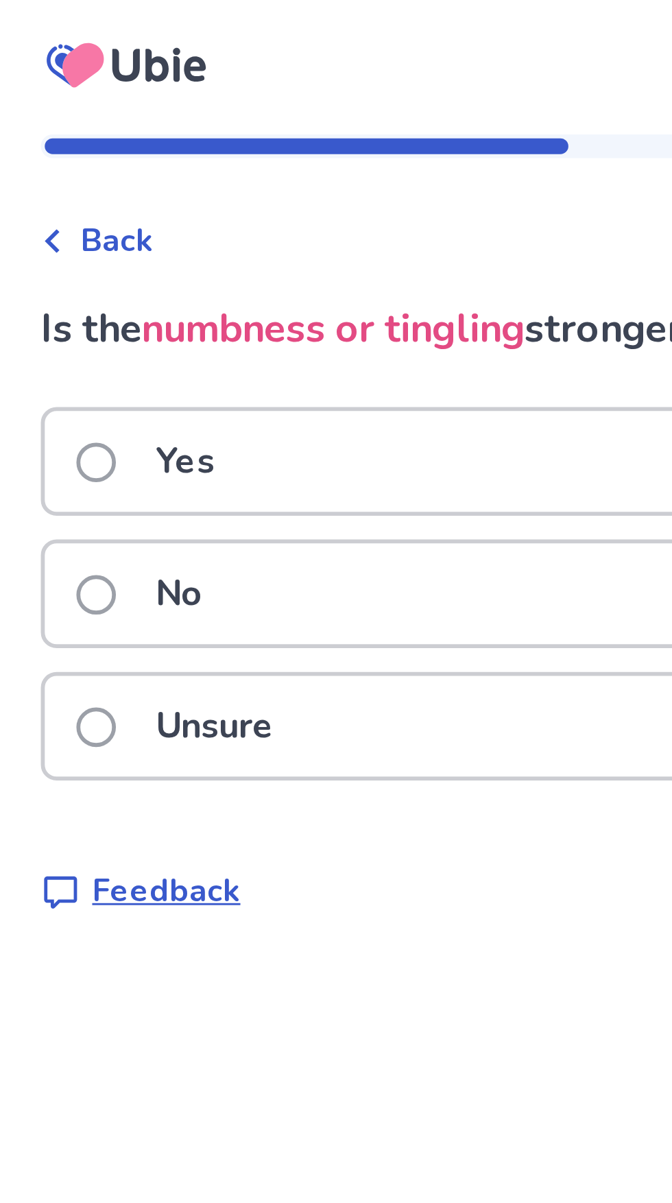
click at [294, 178] on div "Yes" at bounding box center [336, 160] width 387 height 35
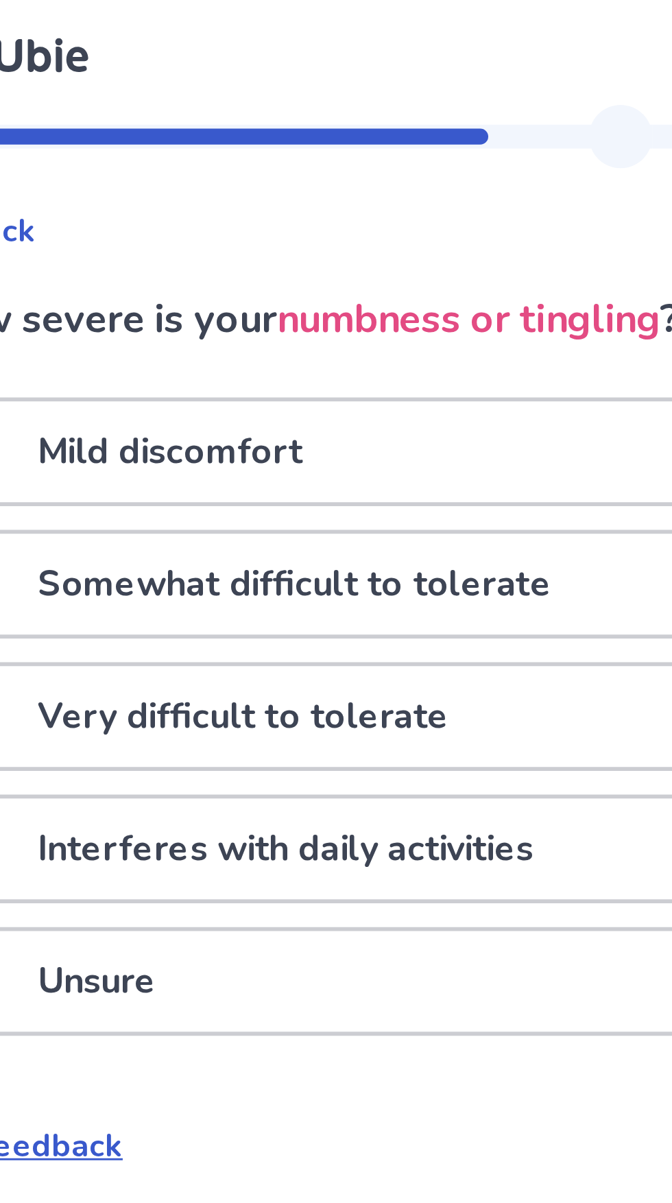
click at [180, 157] on label "Mild discomfort" at bounding box center [218, 160] width 128 height 35
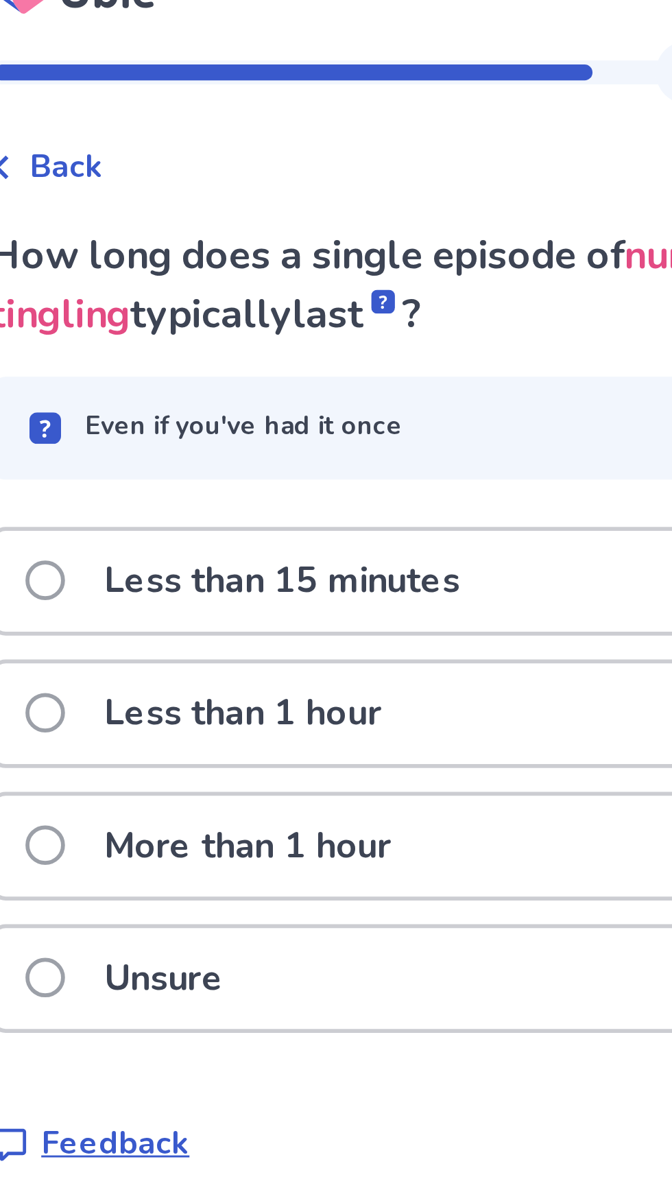
click at [311, 314] on div "More than 1 hour" at bounding box center [336, 319] width 387 height 35
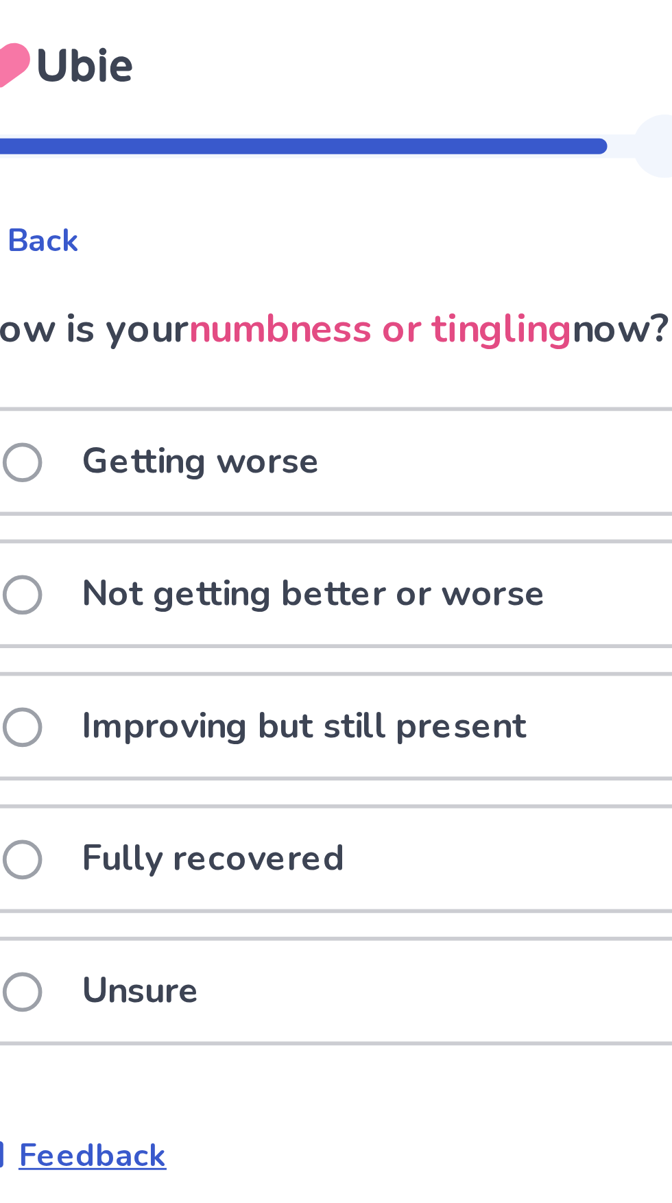
click at [259, 333] on div "Unsure" at bounding box center [336, 344] width 387 height 35
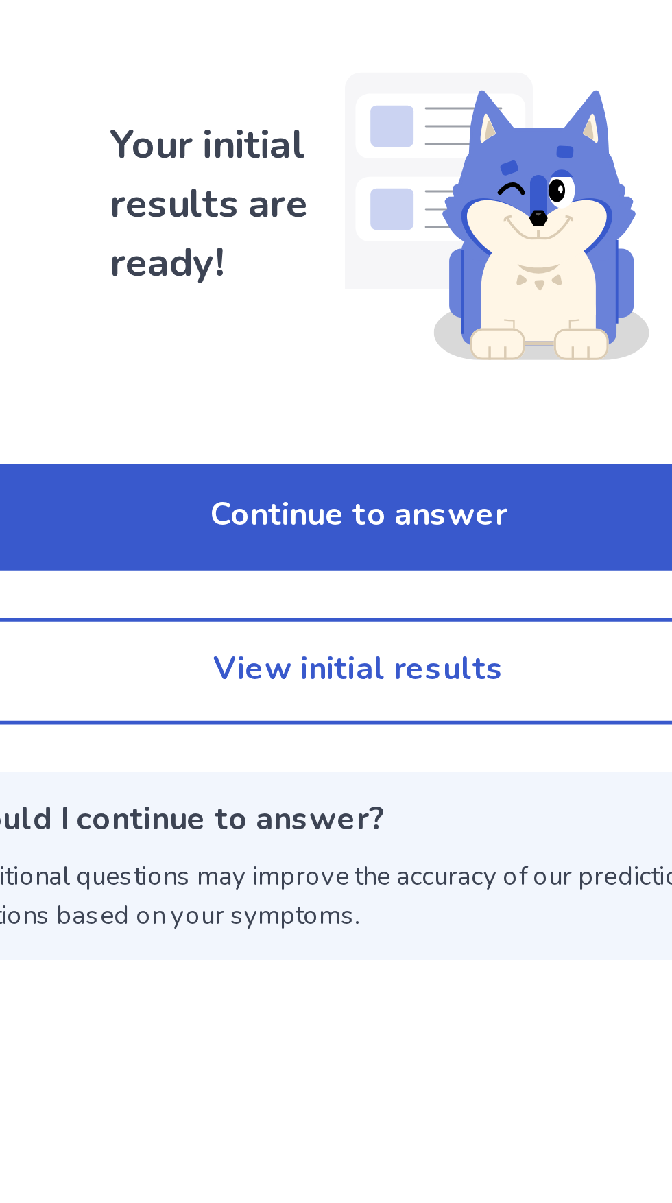
click at [416, 264] on button "Continue to answer" at bounding box center [336, 268] width 390 height 37
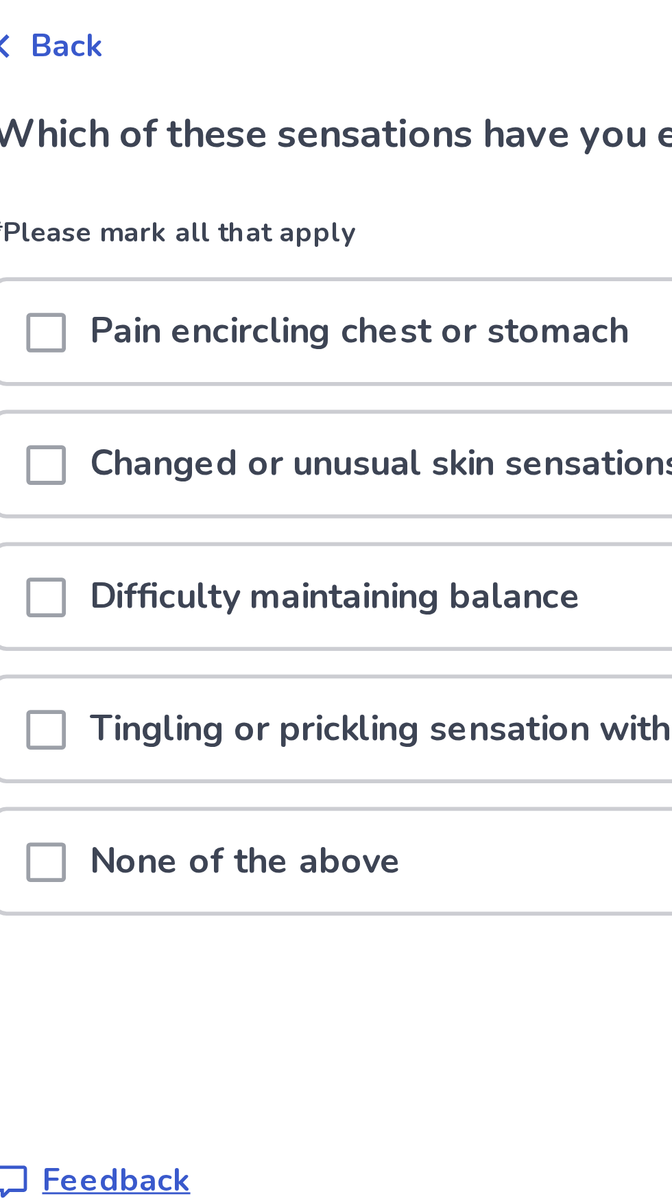
click at [315, 311] on p "Tingling or prickling sensation without touching the skin" at bounding box center [336, 320] width 338 height 35
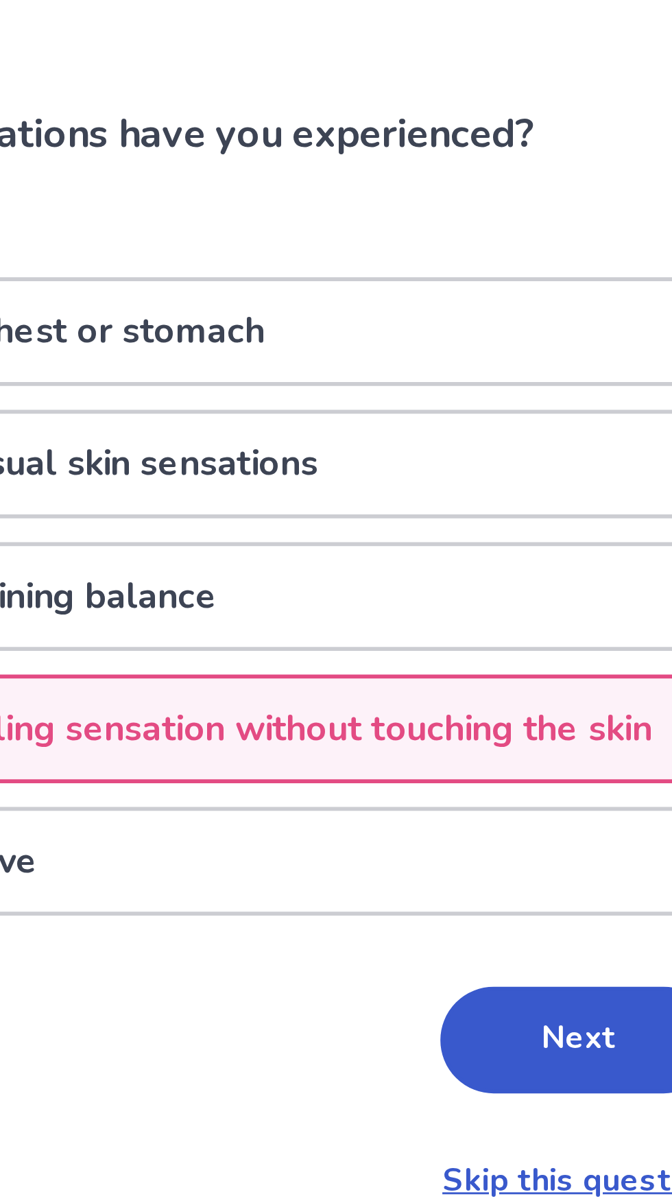
click at [449, 416] on button "Next" at bounding box center [472, 428] width 96 height 37
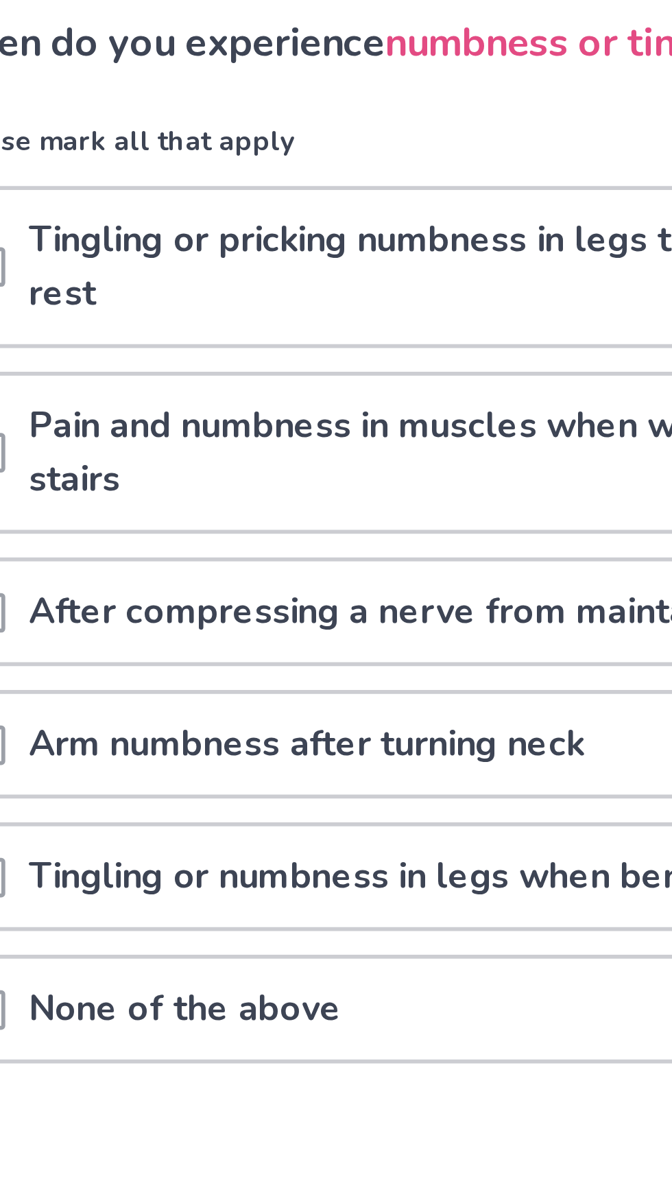
click at [309, 414] on p "Tingling or numbness in legs when bending over" at bounding box center [316, 403] width 298 height 35
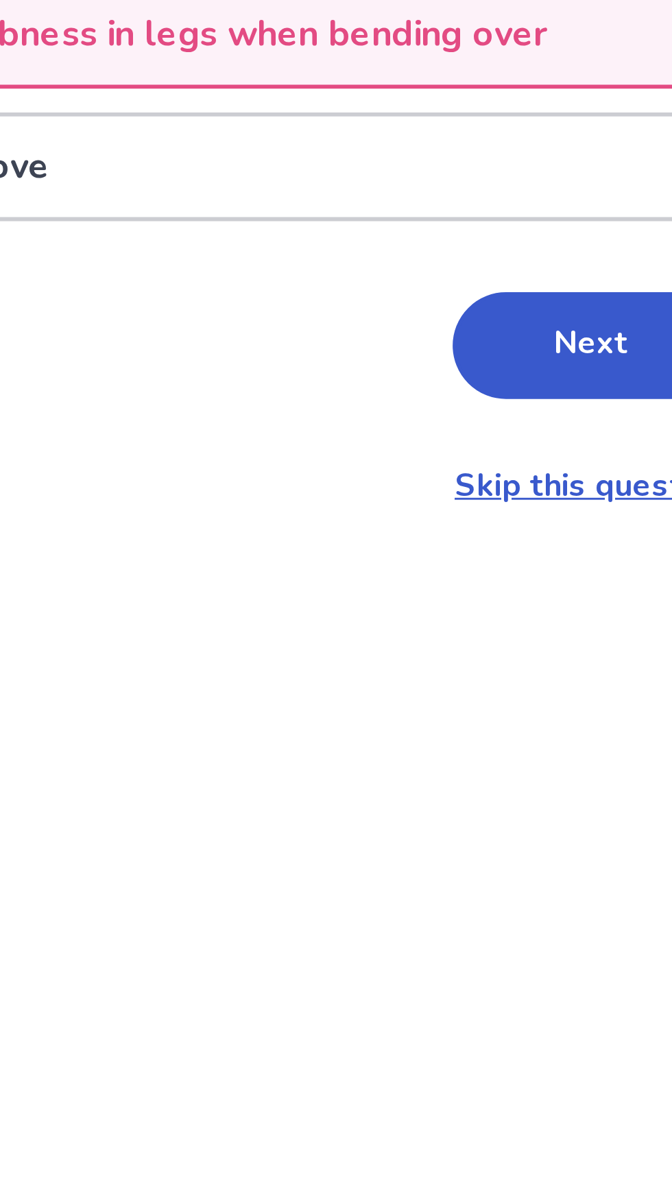
click at [473, 530] on button "Next" at bounding box center [472, 511] width 96 height 37
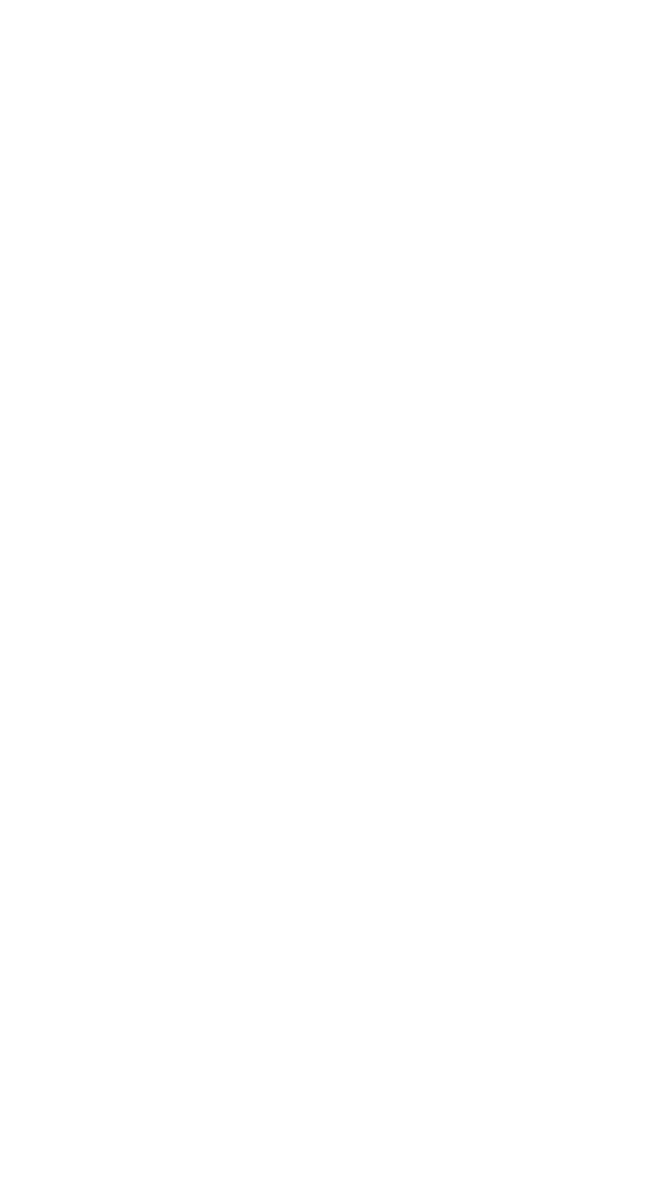
click at [469, 288] on html "Loading... Ubie Symptom Checker" at bounding box center [336, 144] width 672 height 288
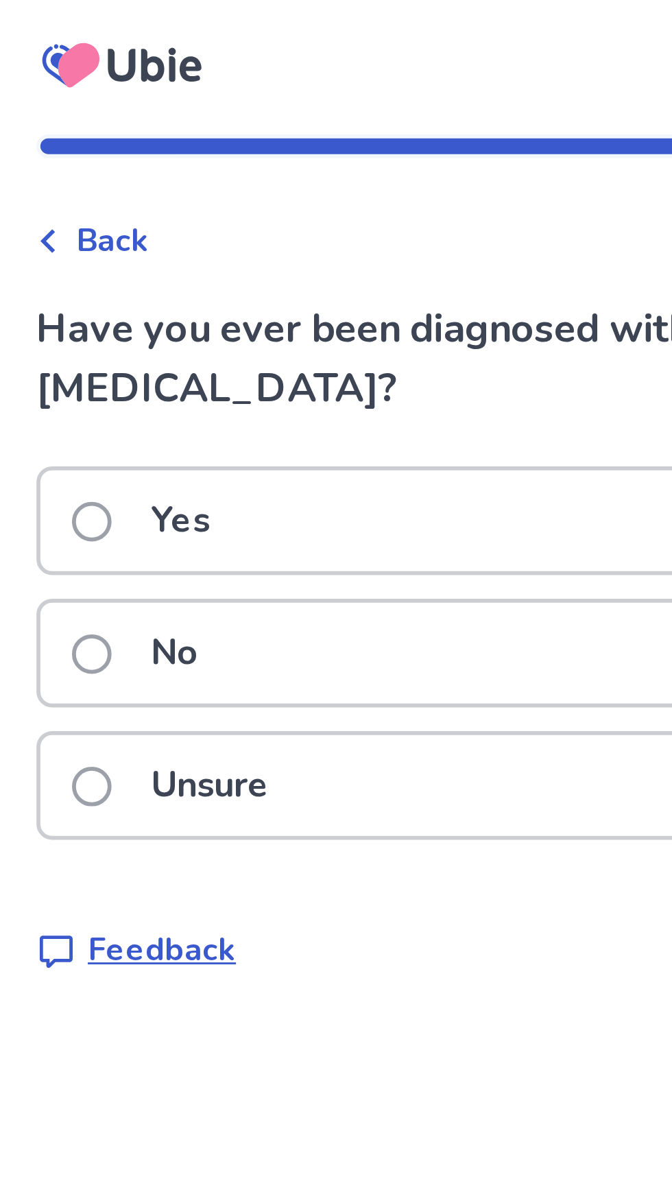
click at [282, 214] on div "No" at bounding box center [336, 226] width 387 height 35
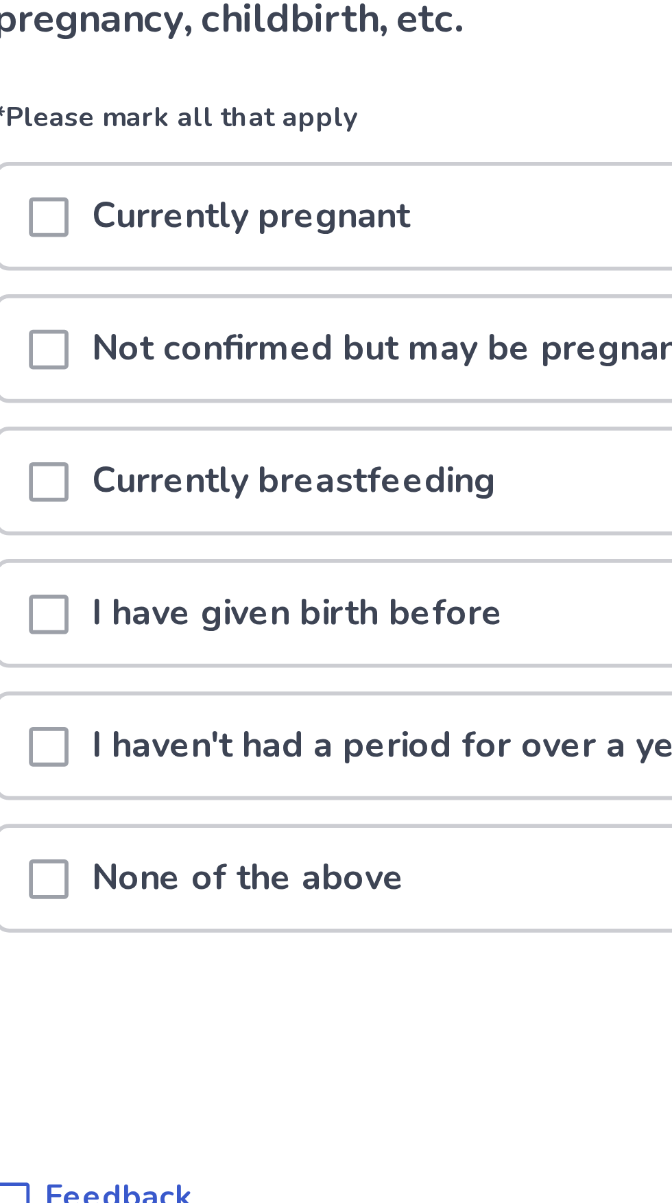
click at [327, 347] on p "I have given birth before" at bounding box center [246, 341] width 159 height 35
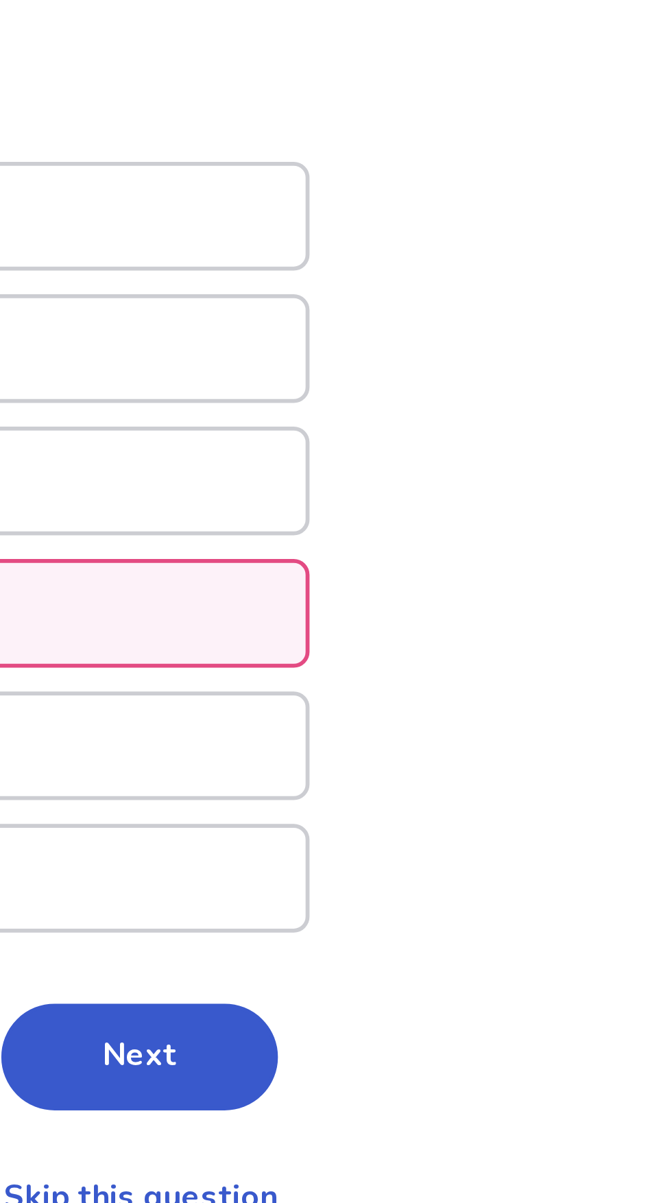
click at [485, 499] on button "Next" at bounding box center [472, 495] width 96 height 37
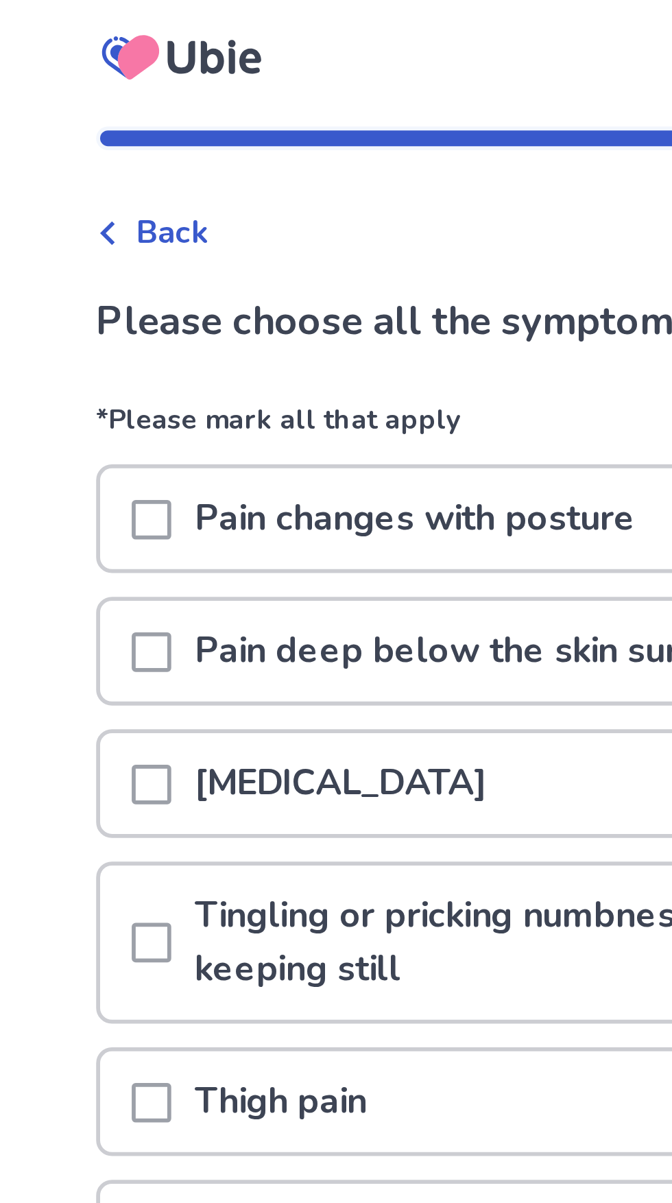
click at [167, 326] on span at bounding box center [161, 330] width 14 height 14
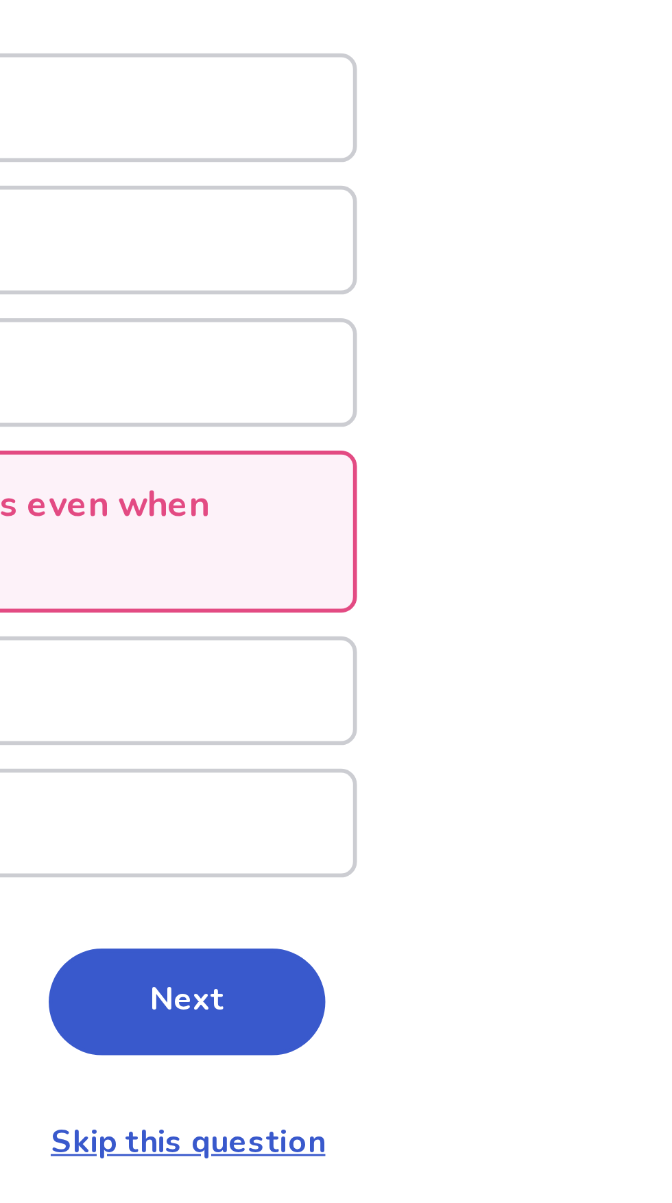
click at [474, 494] on button "Next" at bounding box center [472, 493] width 96 height 37
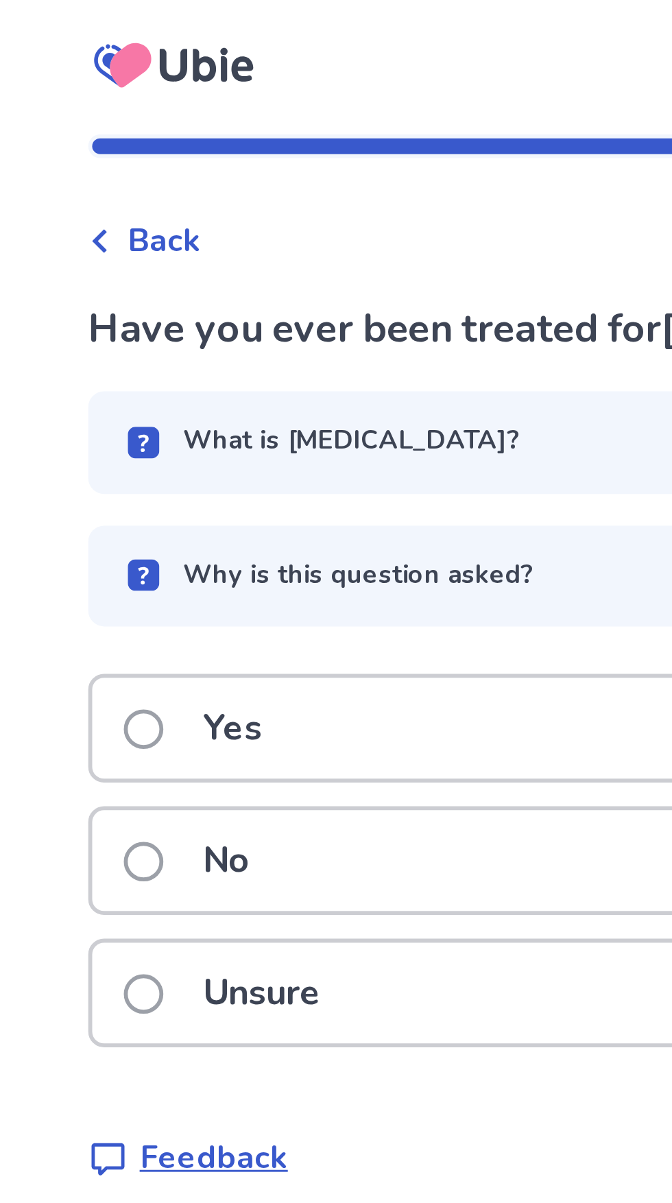
click at [154, 298] on div "No" at bounding box center [336, 298] width 387 height 35
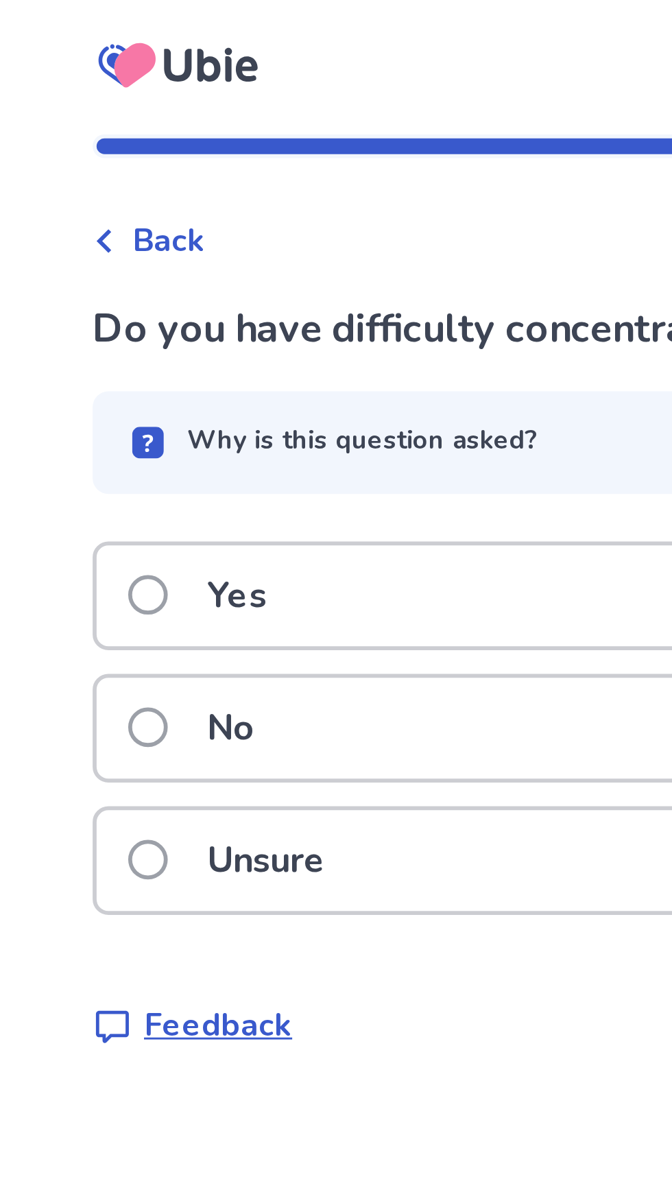
click at [199, 195] on p "Yes" at bounding box center [191, 206] width 37 height 35
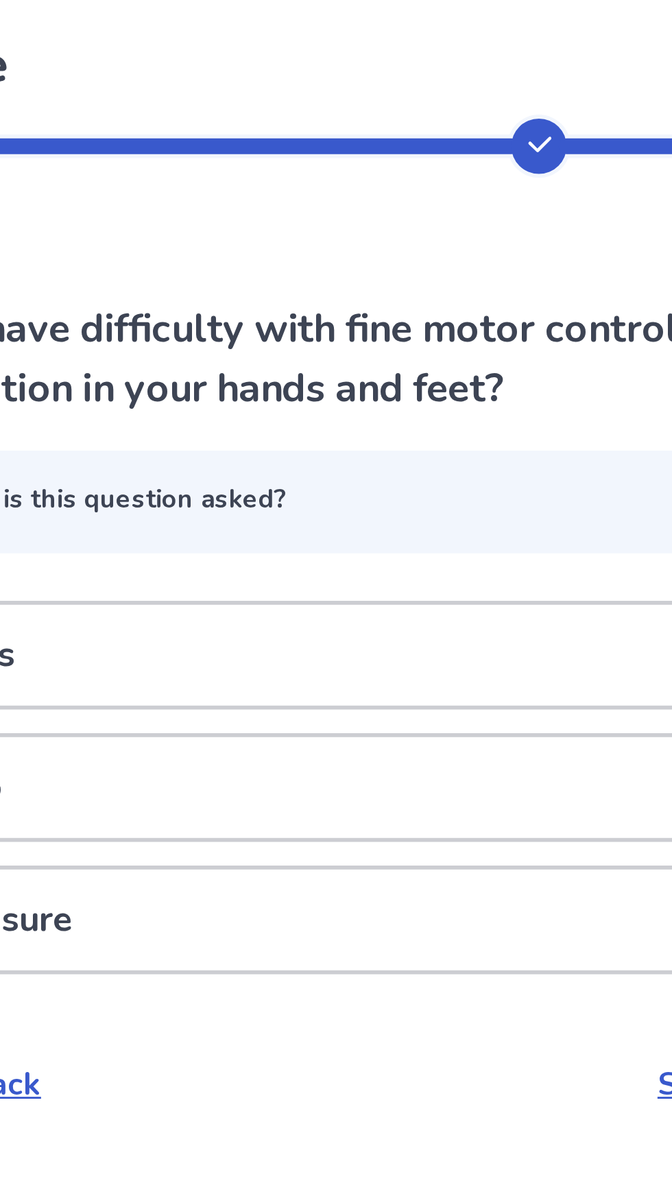
click at [323, 267] on div "No" at bounding box center [336, 273] width 387 height 35
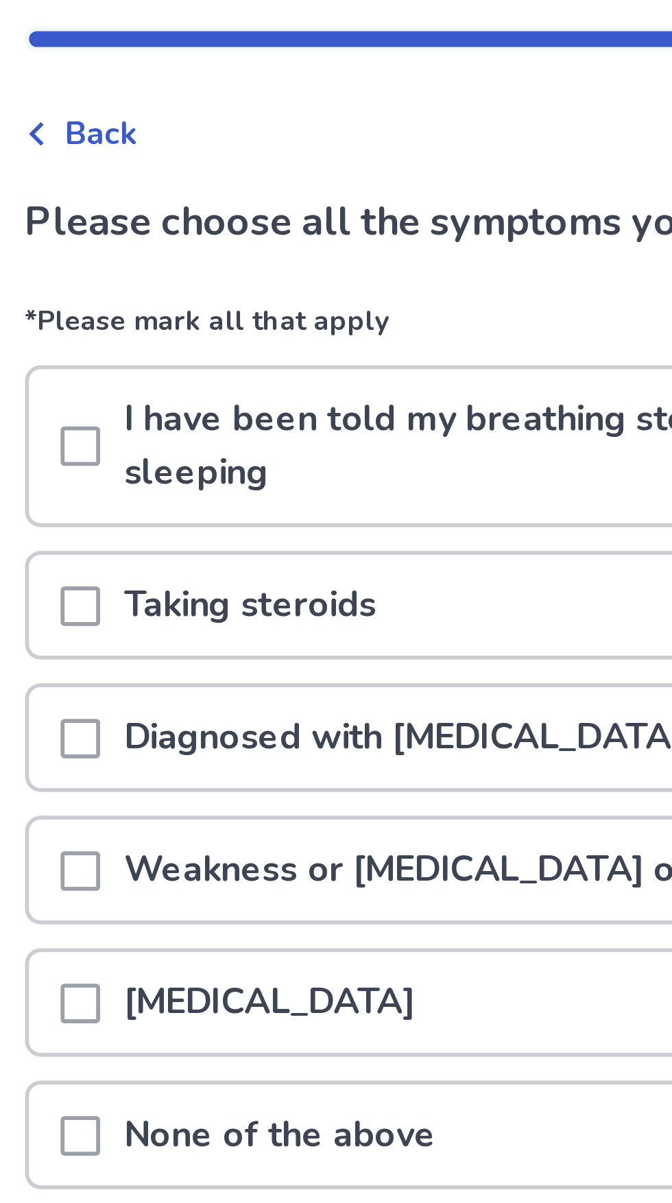
click at [324, 296] on p "Diagnosed with [MEDICAL_DATA] in the past" at bounding box center [304, 293] width 275 height 35
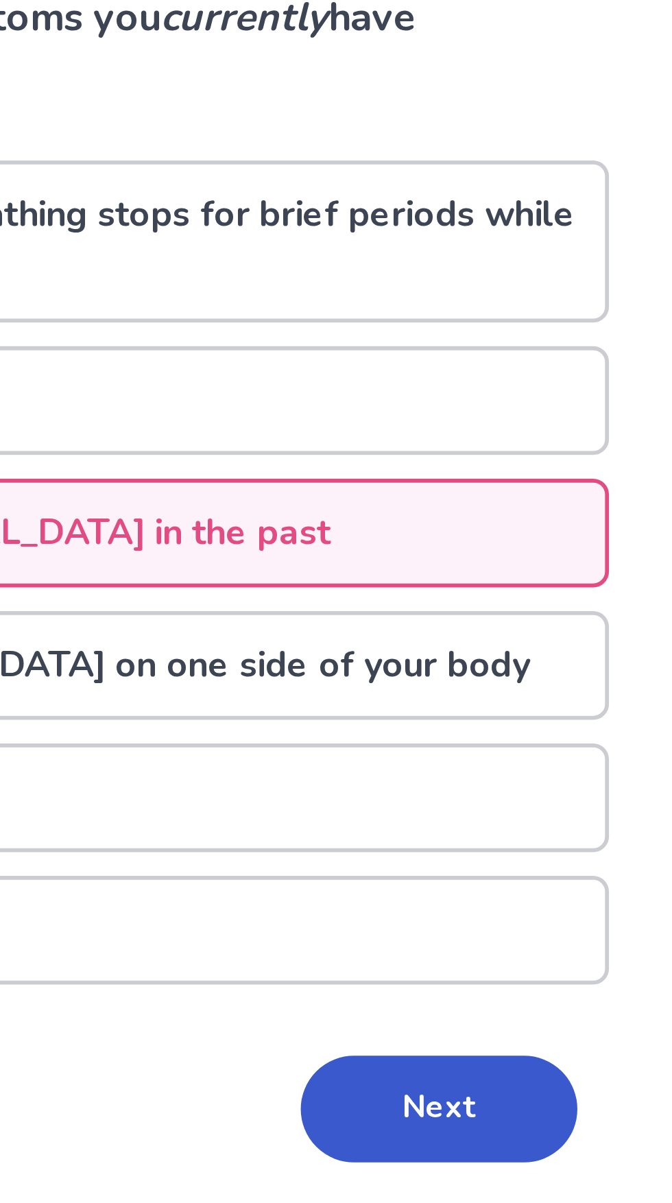
click at [468, 494] on button "Next" at bounding box center [472, 493] width 96 height 37
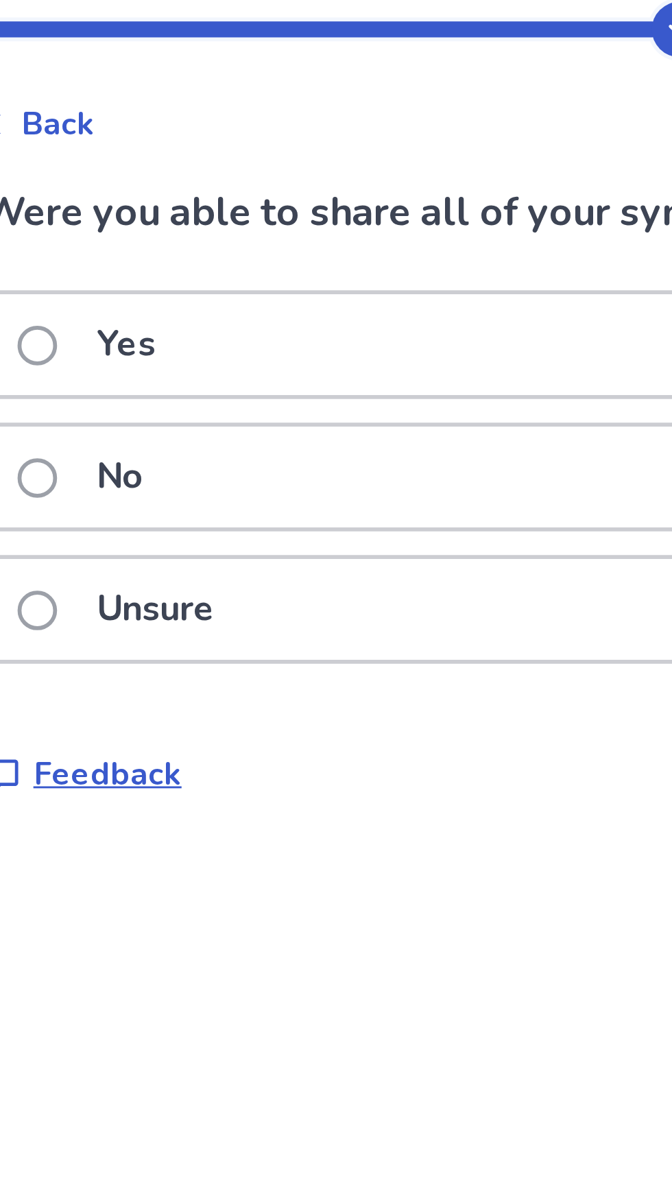
click at [292, 203] on div "No" at bounding box center [336, 206] width 387 height 35
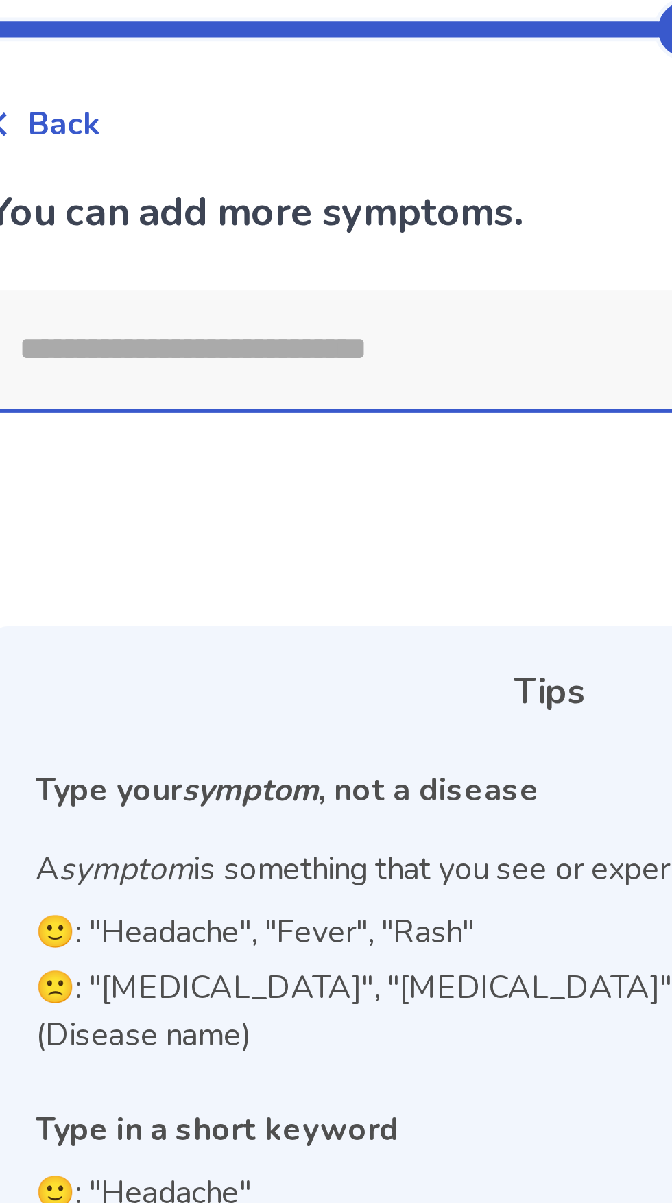
click at [227, 161] on input at bounding box center [325, 161] width 368 height 41
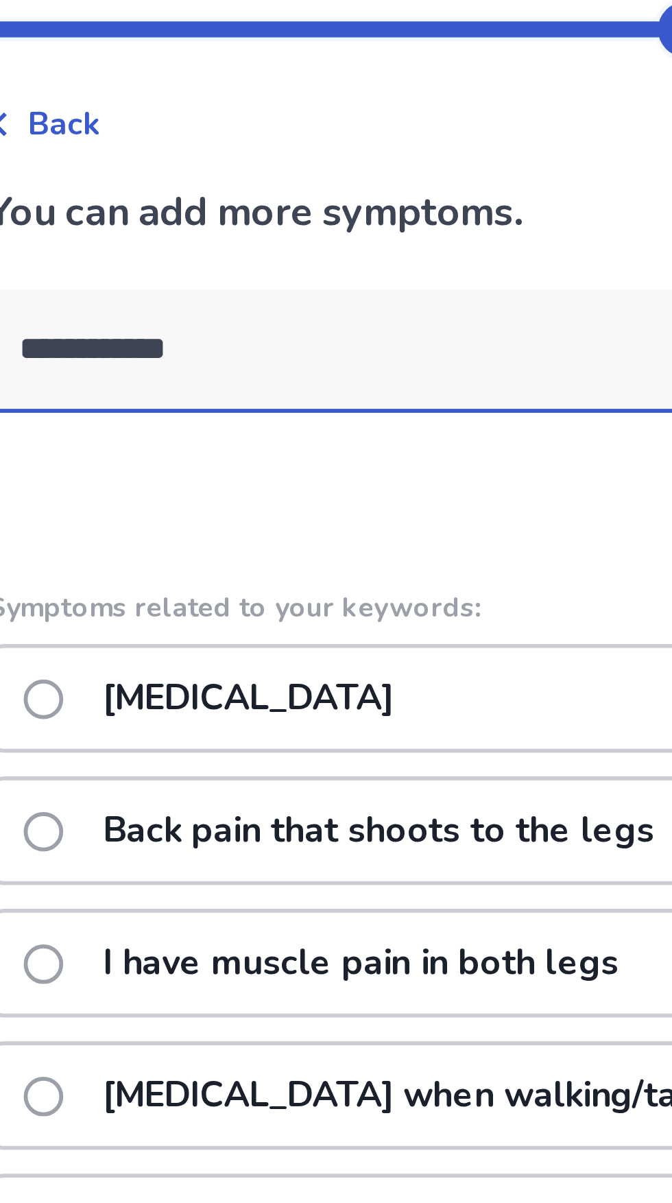
type input "**********"
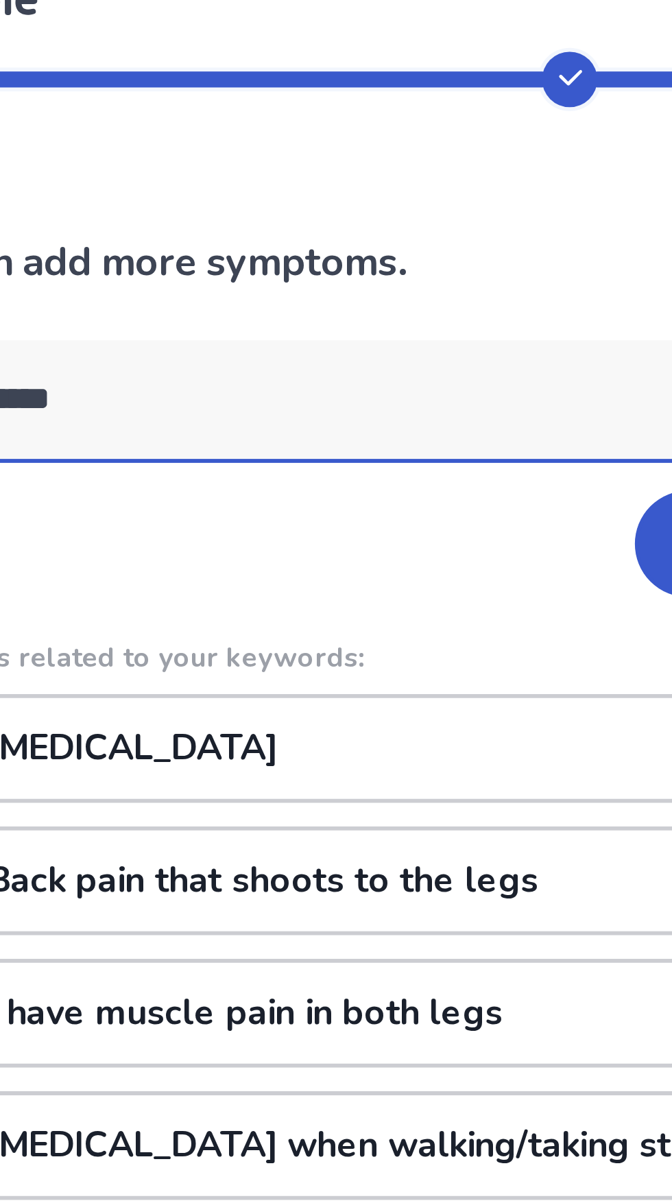
click at [342, 290] on div "Pain in legs" at bounding box center [336, 283] width 390 height 38
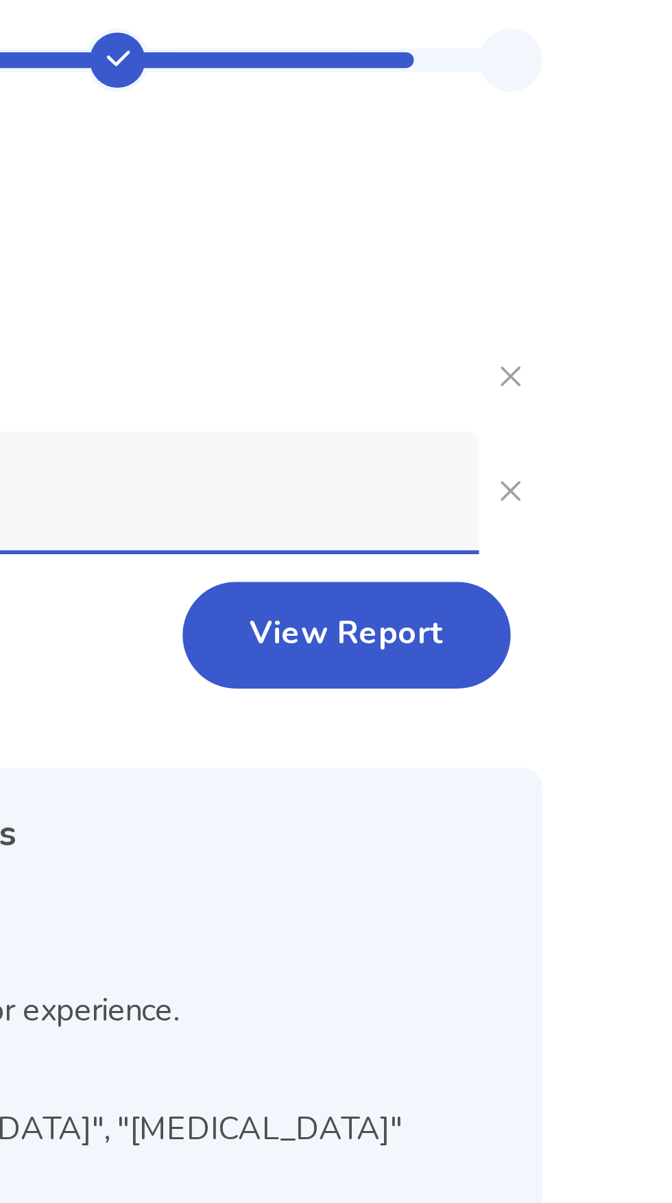
click at [492, 240] on button "View Report" at bounding box center [463, 250] width 114 height 37
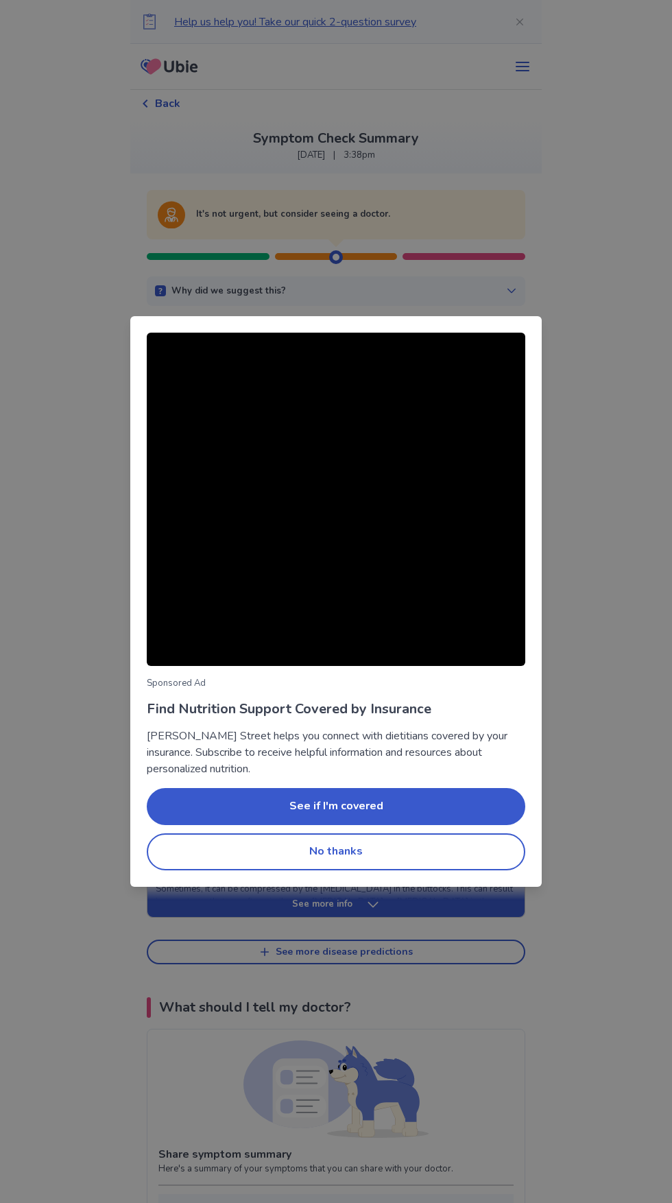
click at [85, 674] on div "Sponsored Ad Find Nutrition Support Covered by Insurance Berry Street helps you…" at bounding box center [336, 601] width 672 height 1203
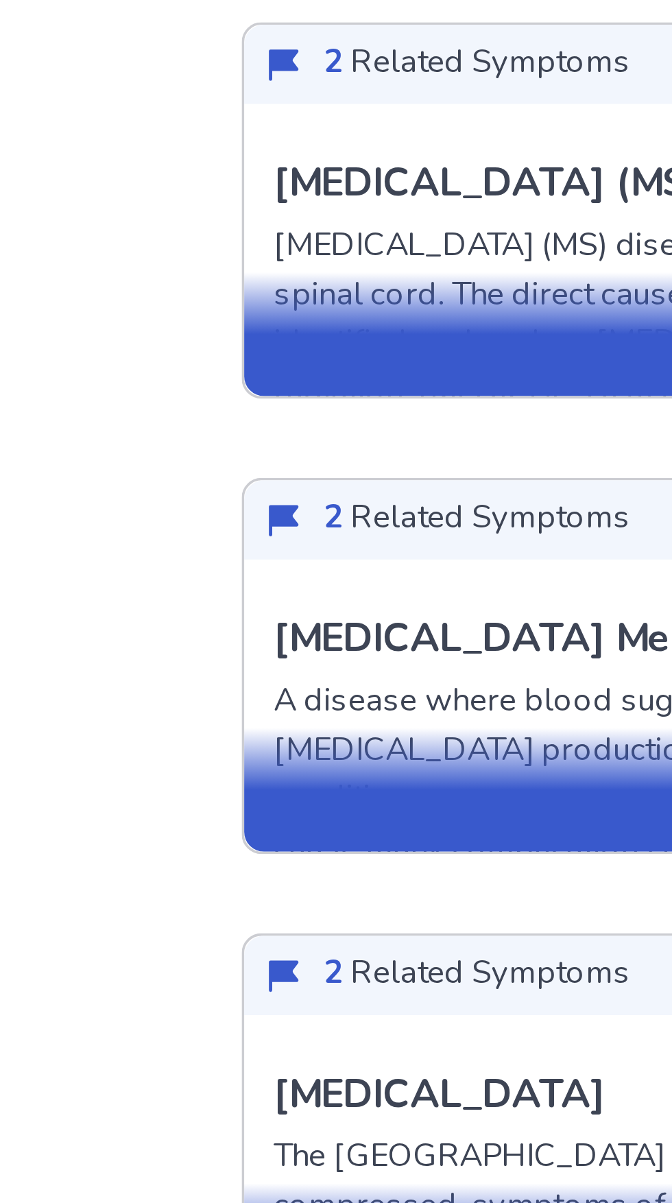
scroll to position [4, 0]
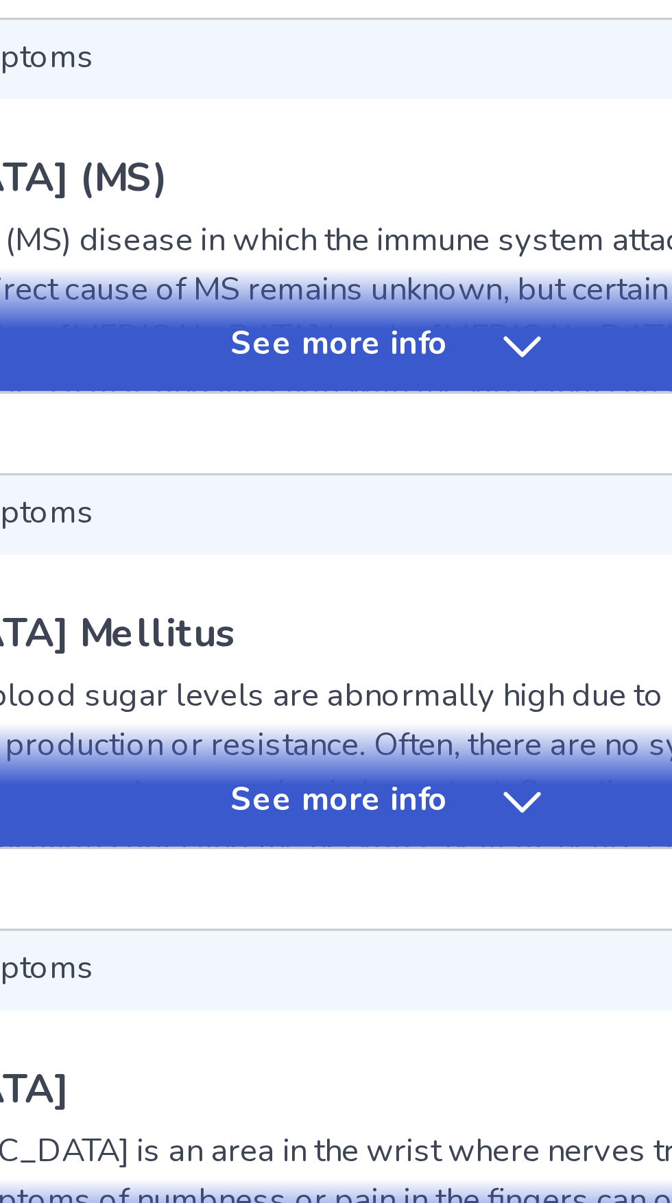
click at [294, 517] on p "See more info" at bounding box center [322, 522] width 60 height 14
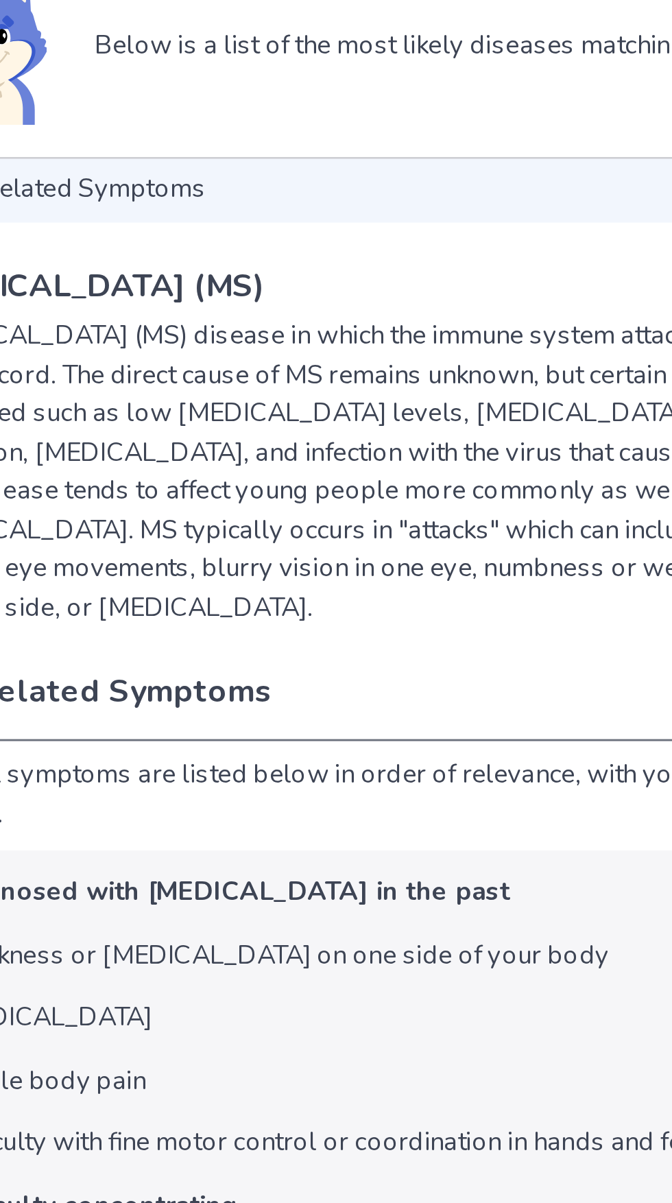
click at [259, 596] on div "Multiple Sclerosis (MS) Multiple sclerosis (MS) disease in which the immune sys…" at bounding box center [336, 1021] width 377 height 1124
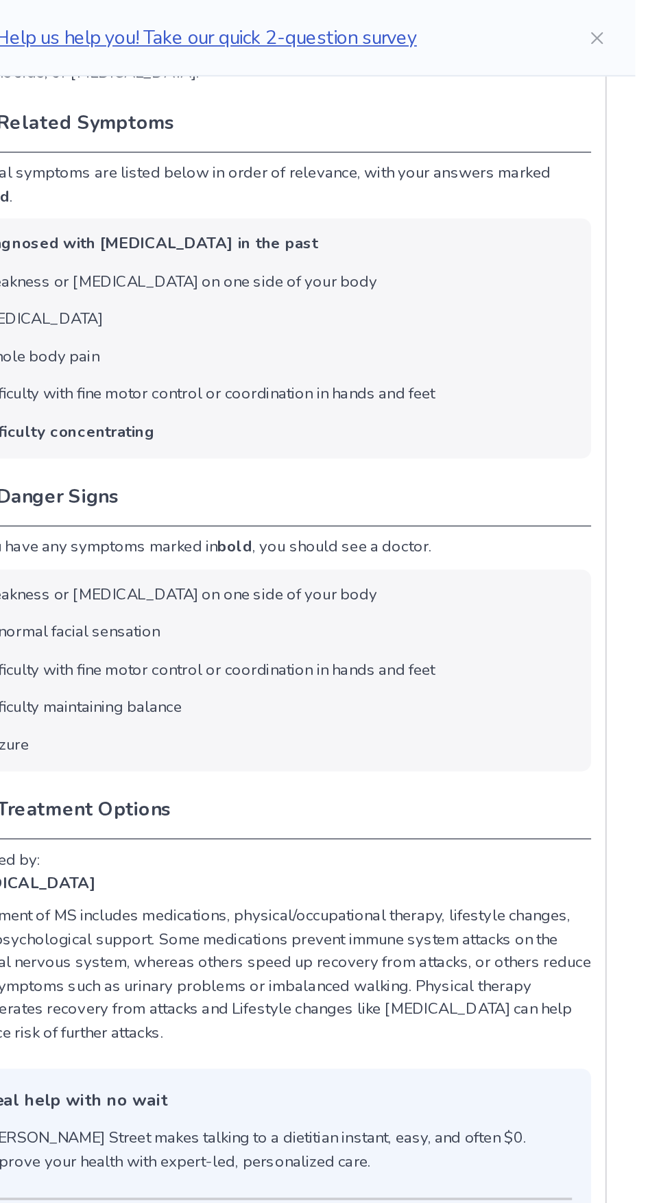
scroll to position [0, 0]
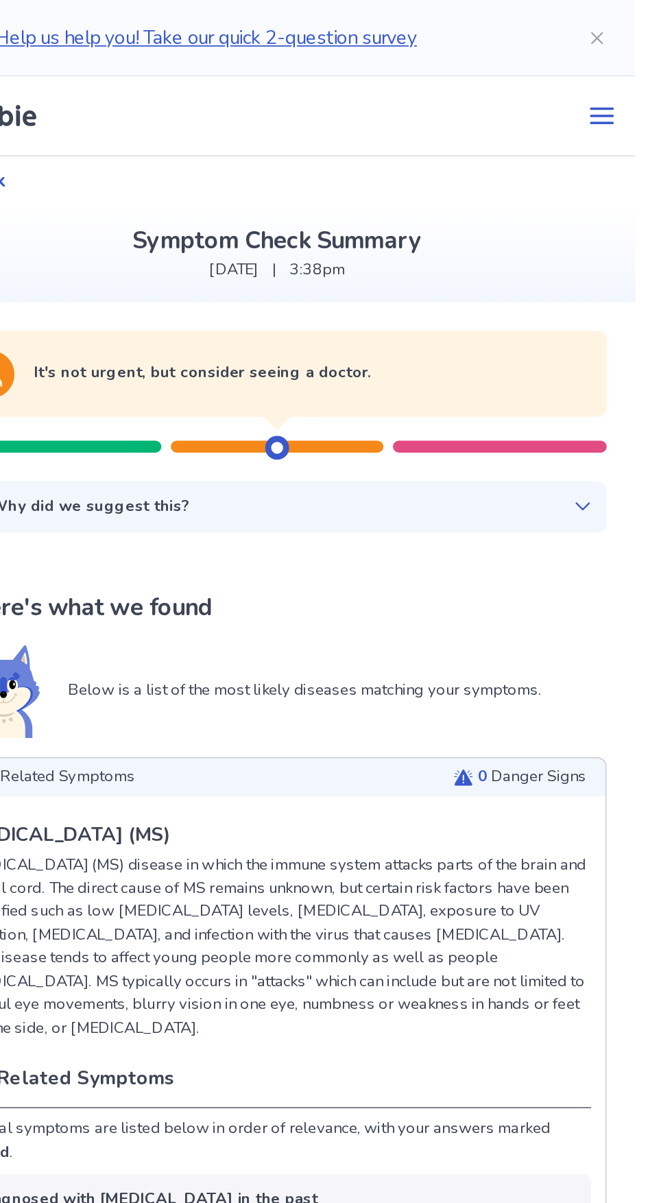
click at [518, 73] on icon "menu" at bounding box center [523, 66] width 16 height 16
